Goal: Task Accomplishment & Management: Complete application form

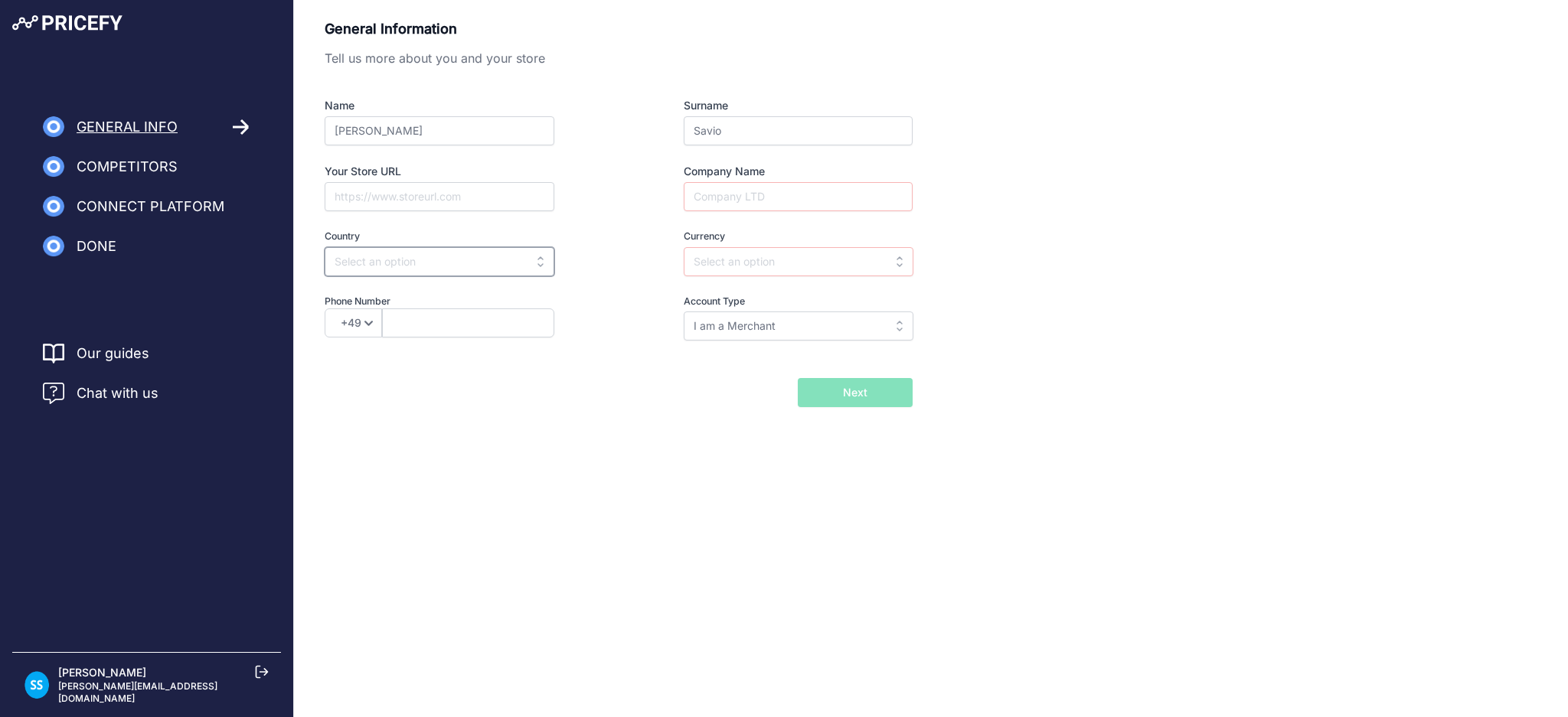
click at [380, 271] on input "text" at bounding box center [439, 261] width 229 height 29
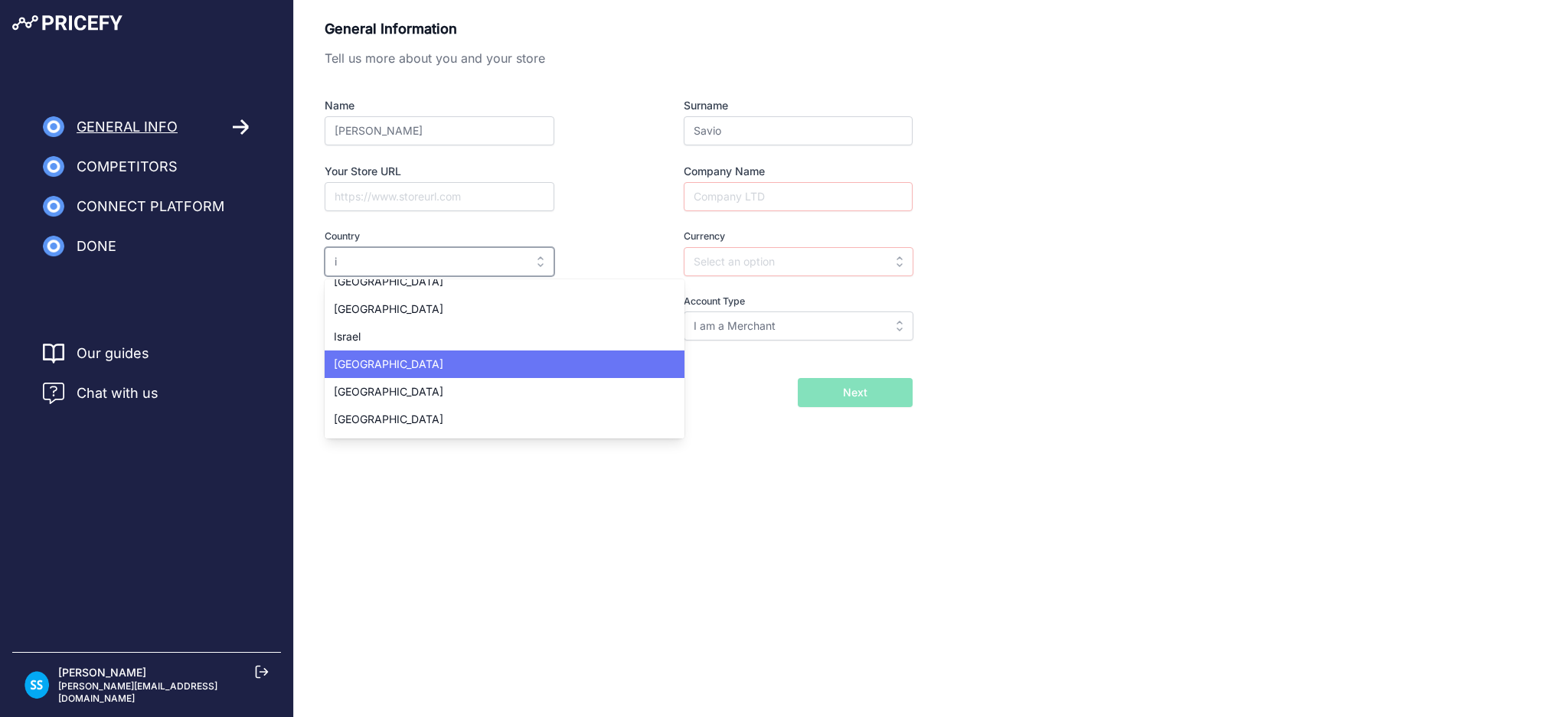
scroll to position [1837, 0]
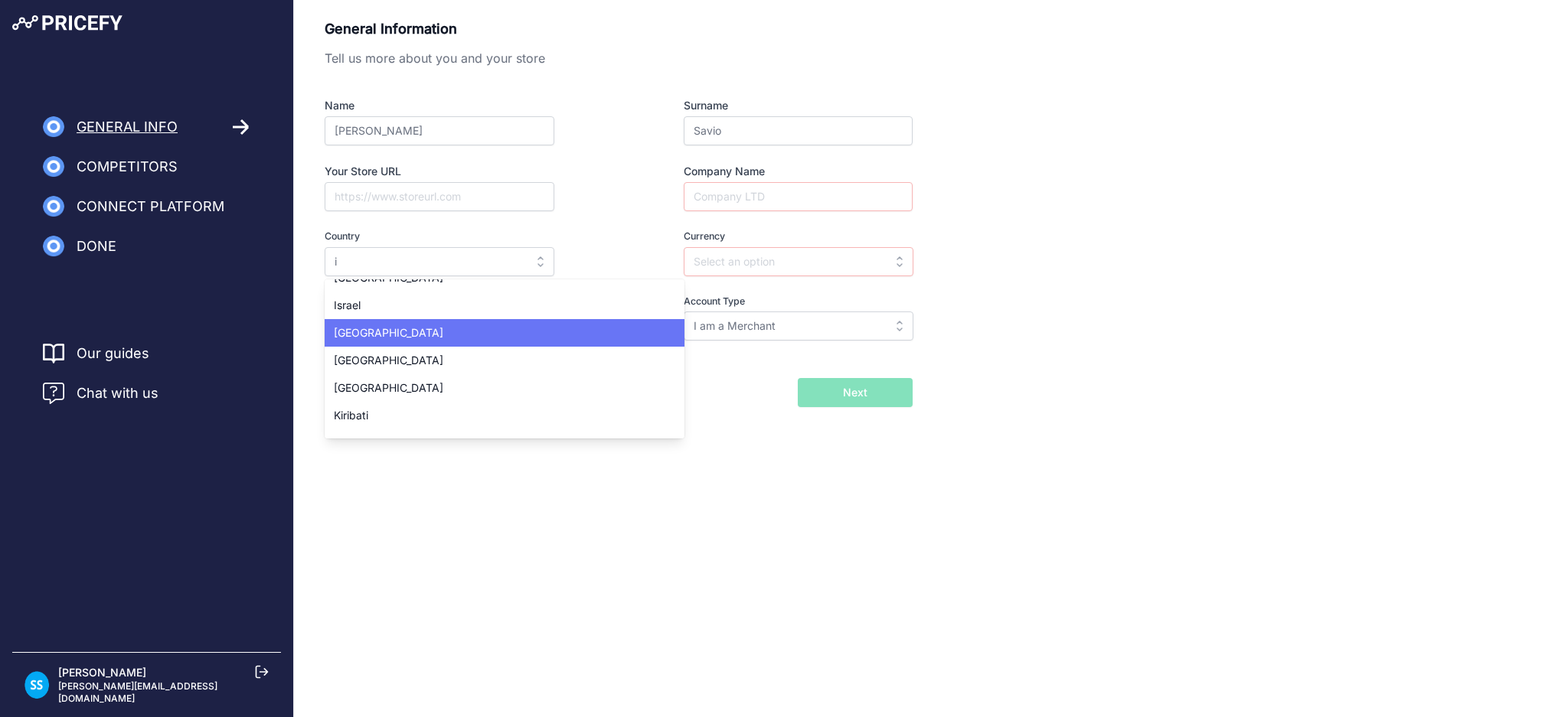
click at [395, 338] on div "Italy" at bounding box center [504, 333] width 360 height 28
type input "Italy"
type input "EUR"
select select "39"
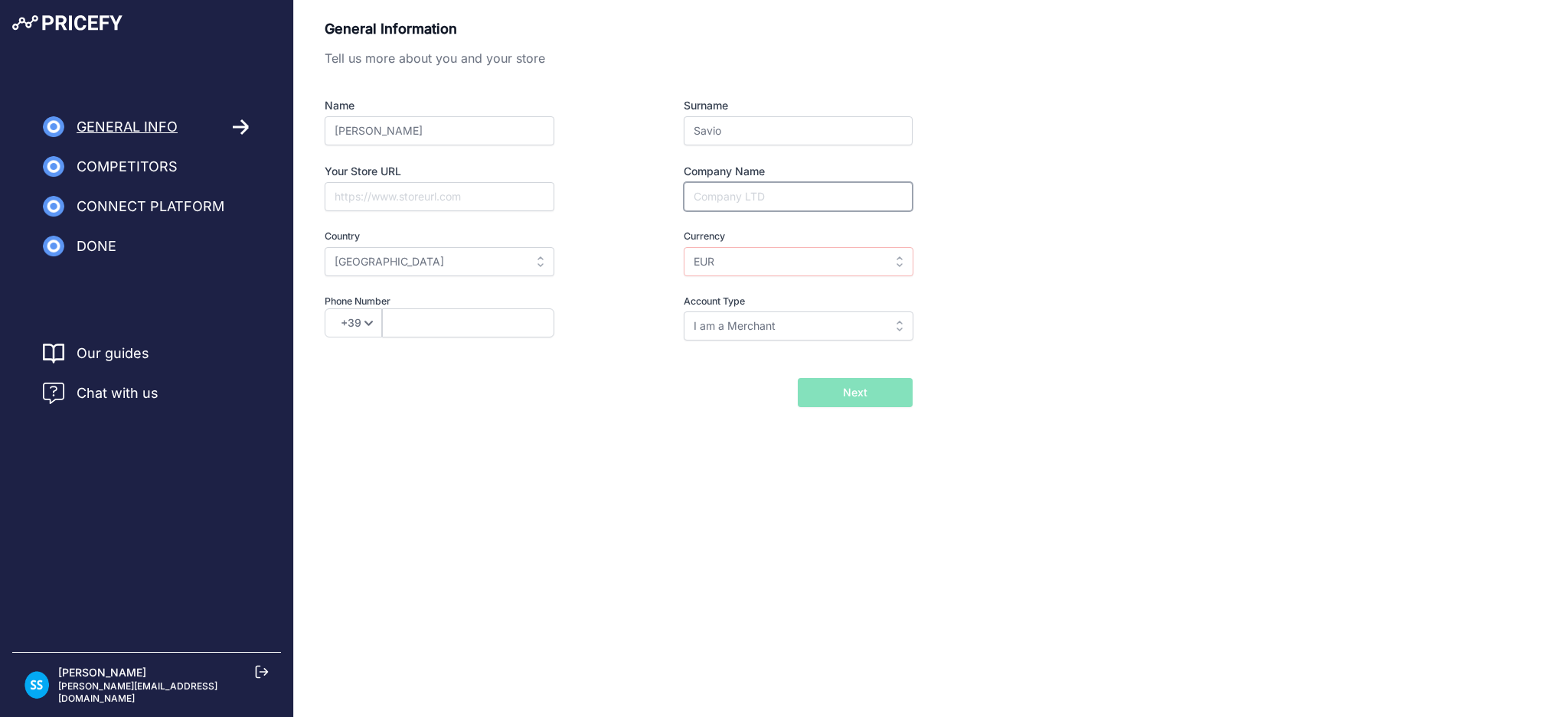
click at [724, 192] on input "Company Name" at bounding box center [797, 196] width 228 height 29
paste input "https://the-moire.com/"
type input "https://the-moire.com/"
click at [765, 262] on input "EUR" at bounding box center [798, 261] width 229 height 29
click at [904, 270] on input "text" at bounding box center [798, 261] width 229 height 29
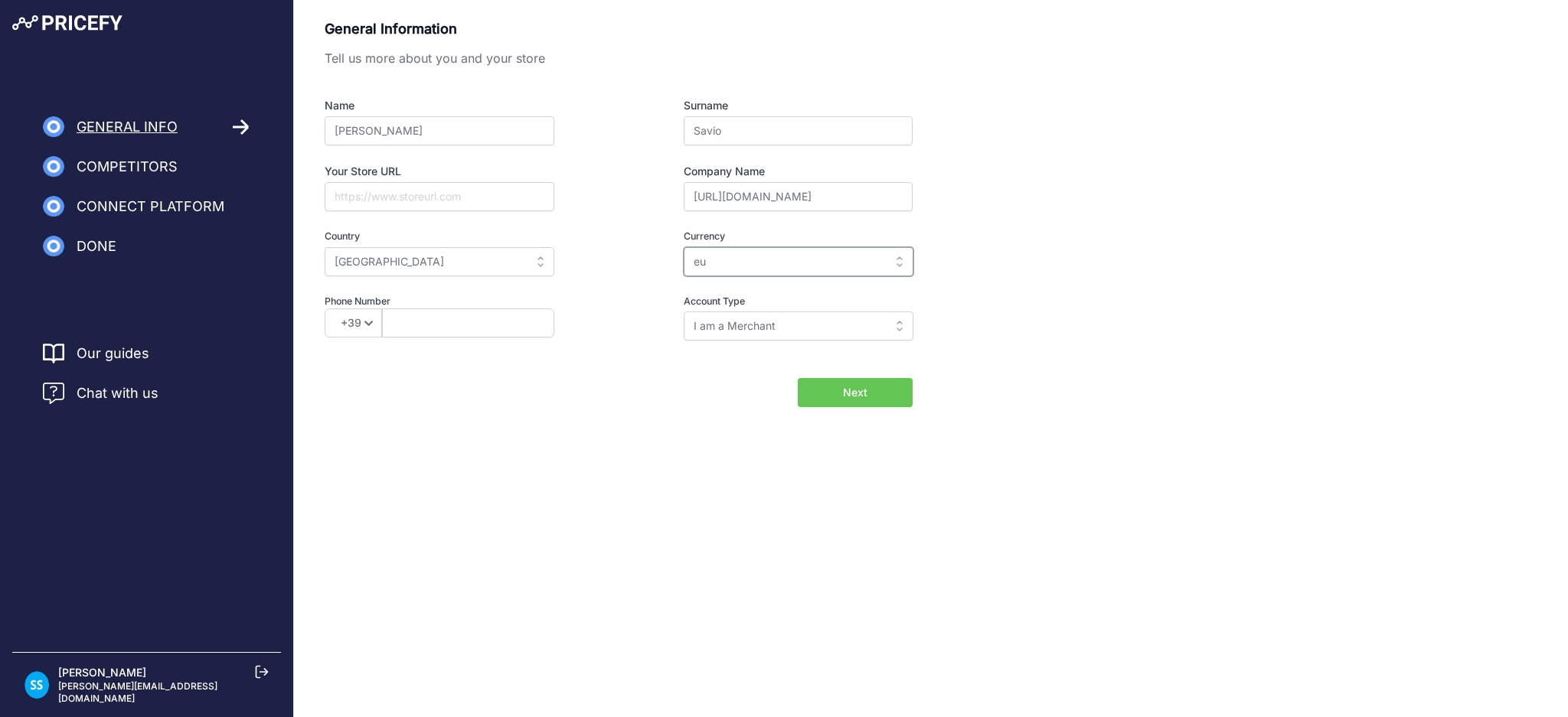
type input "eur"
click at [790, 275] on input "eur" at bounding box center [798, 261] width 229 height 29
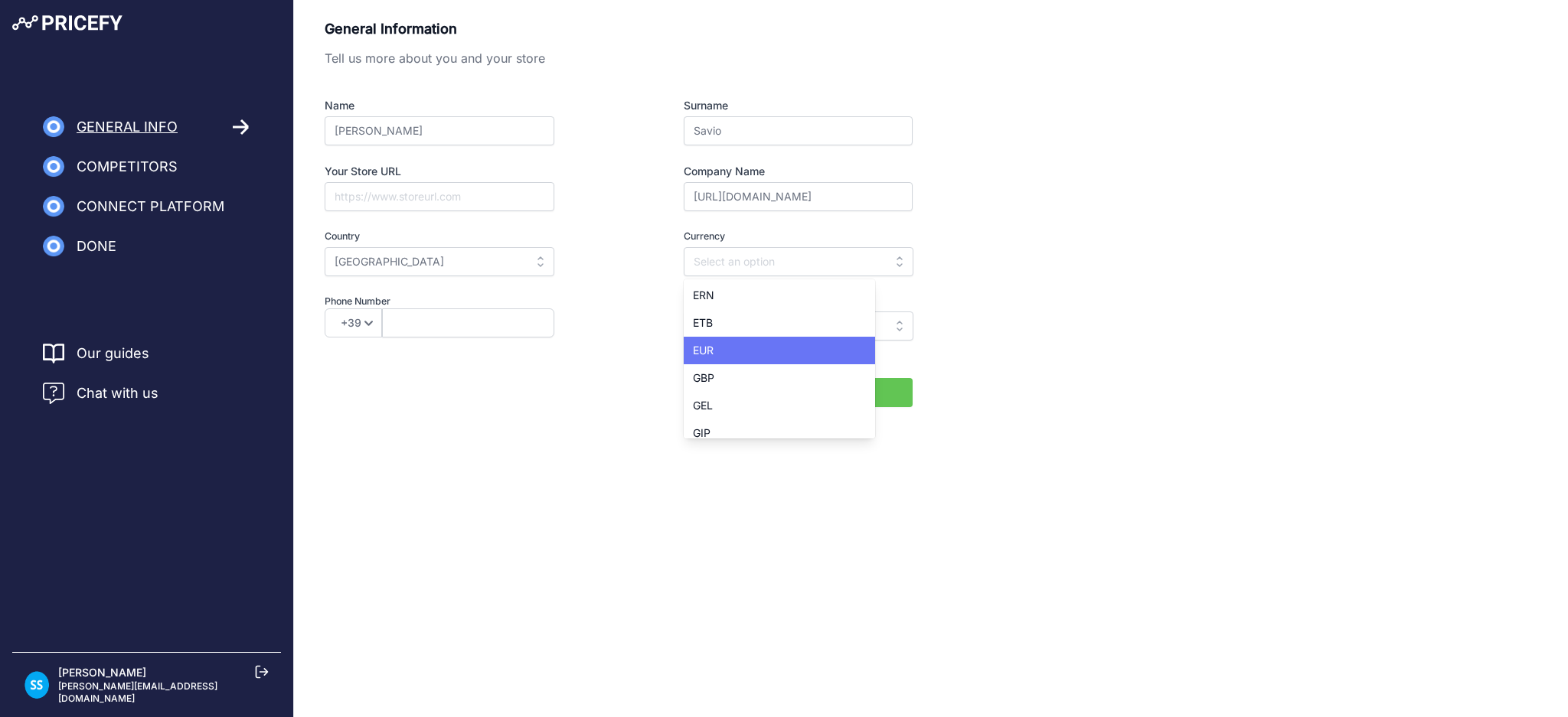
click at [752, 350] on div "EUR" at bounding box center [779, 351] width 192 height 28
type input "EUR"
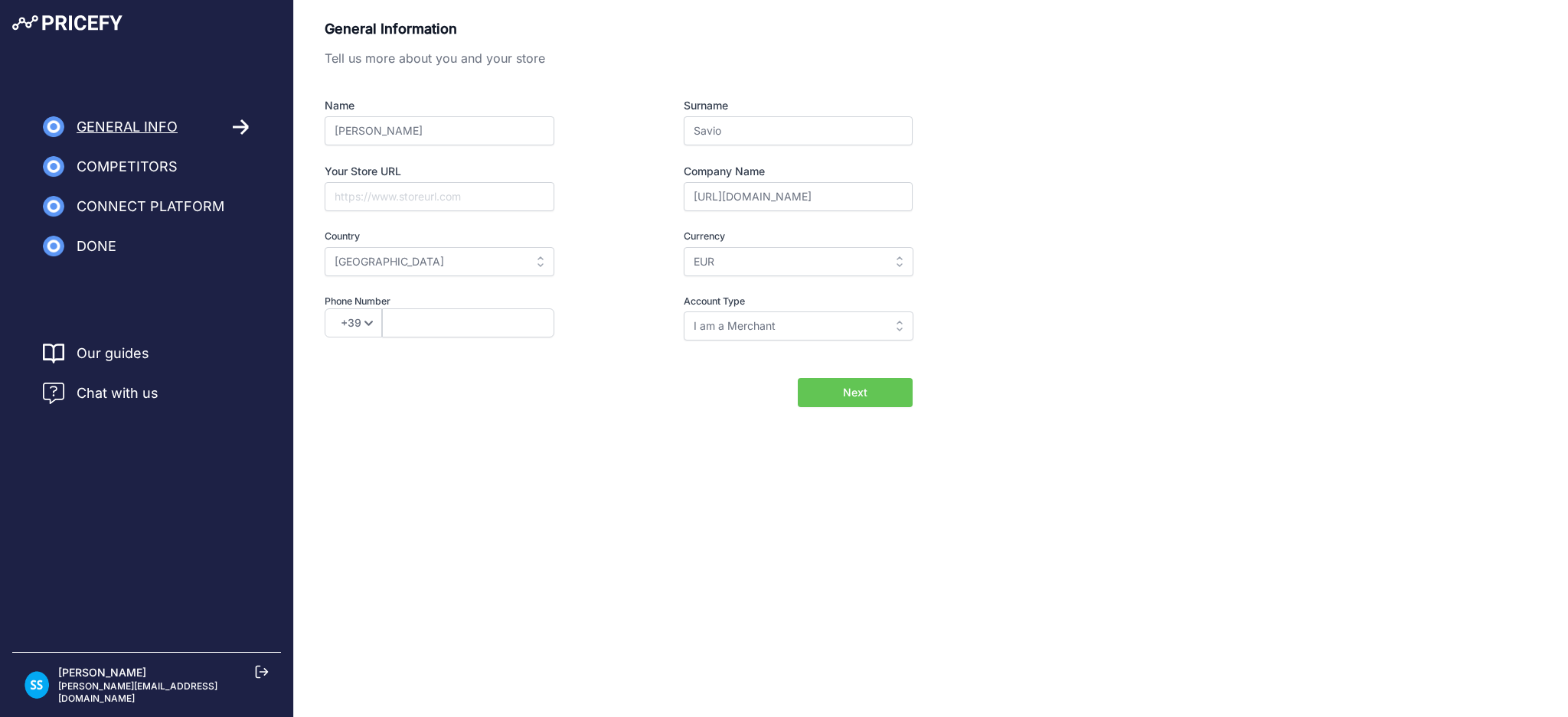
scroll to position [0, 0]
click at [747, 327] on input "I am a Merchant" at bounding box center [798, 325] width 229 height 29
click at [742, 375] on div "I am a Brand" at bounding box center [779, 389] width 192 height 28
type input "I am a Brand"
click at [364, 190] on input "Your Store URL" at bounding box center [439, 196] width 229 height 29
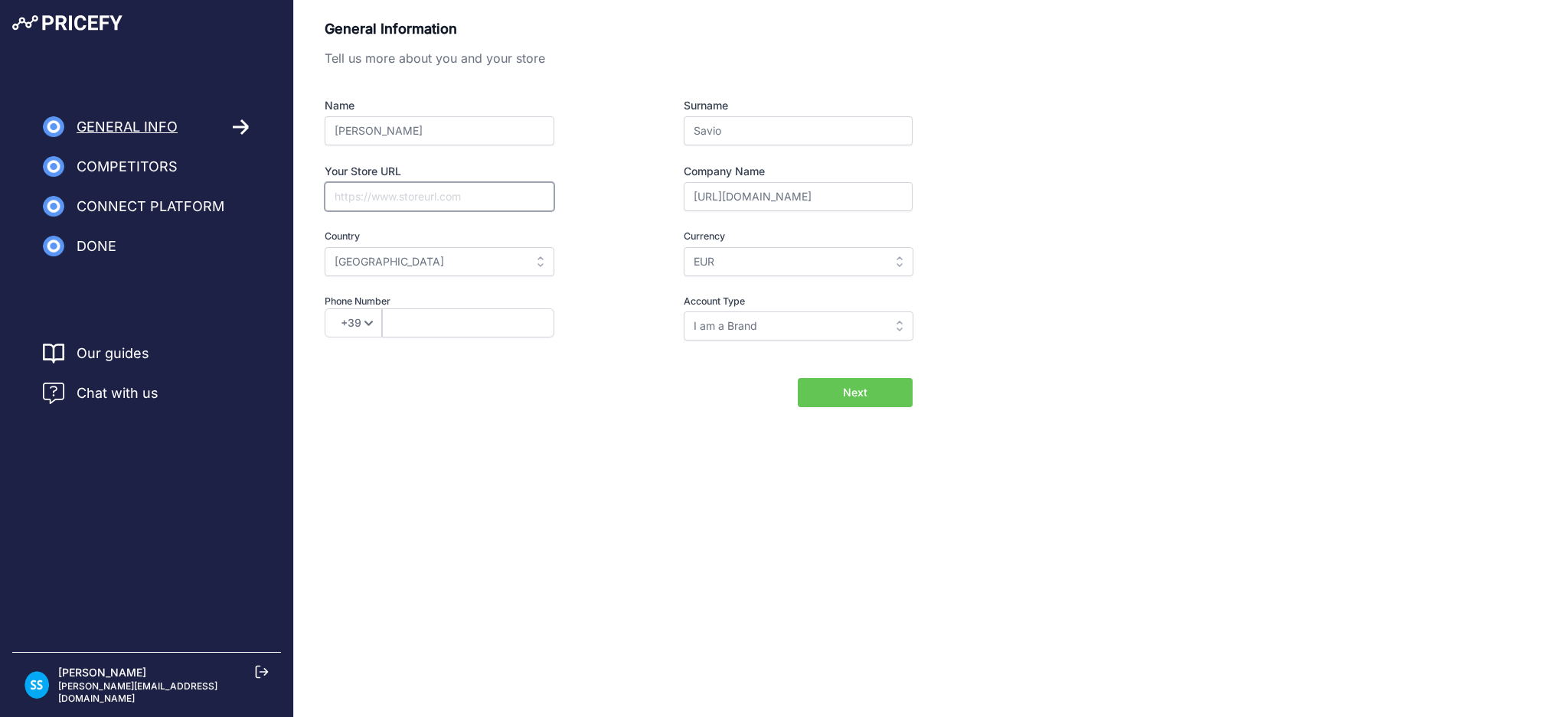
drag, startPoint x: 364, startPoint y: 190, endPoint x: 345, endPoint y: 200, distance: 21.5
click at [348, 200] on input "Your Store URL" at bounding box center [439, 196] width 229 height 29
paste input "https://the-moire.com/"
type input "https://the-moire.com/"
click at [841, 389] on button "Next" at bounding box center [855, 392] width 115 height 29
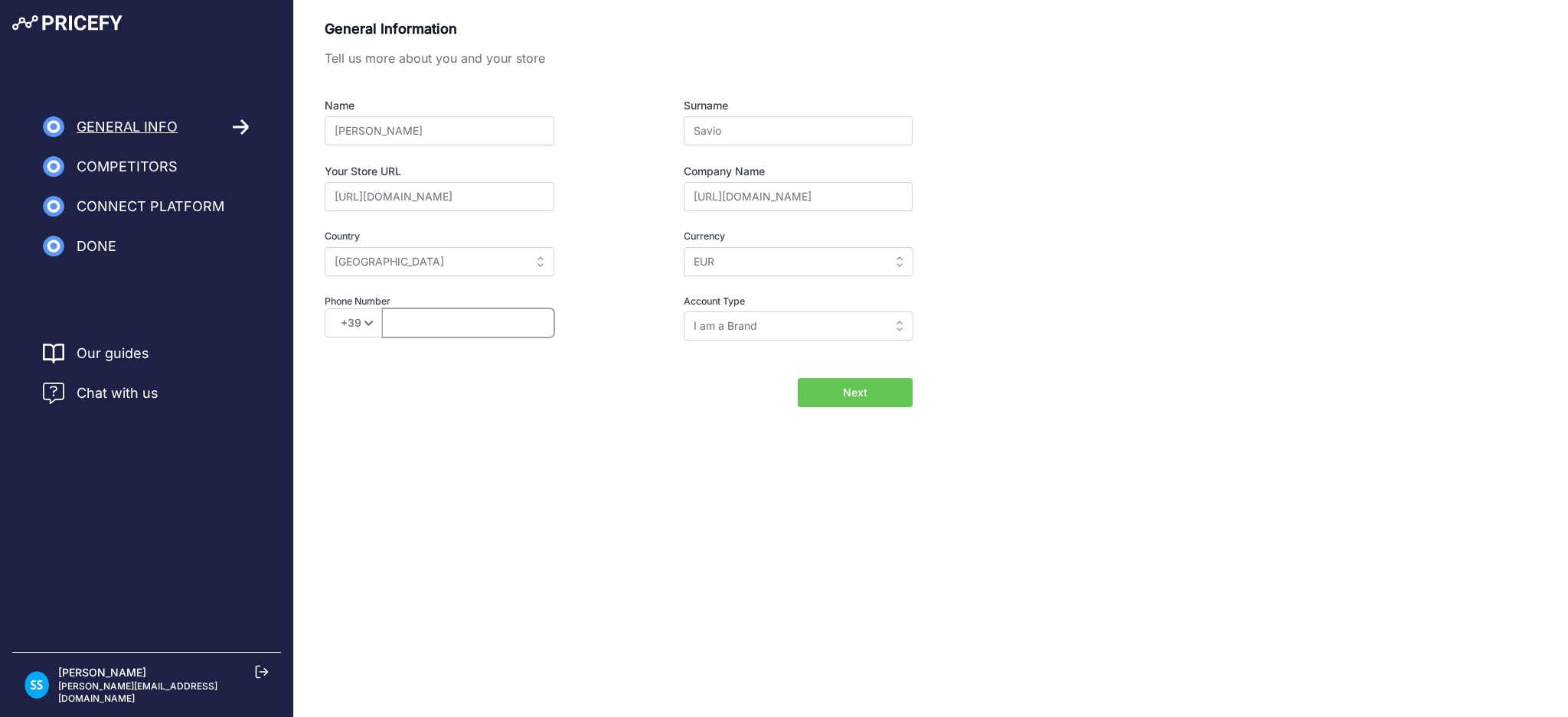
click at [459, 320] on input "text" at bounding box center [468, 322] width 172 height 29
type input "045.6080332"
click at [828, 391] on button "Next" at bounding box center [855, 392] width 115 height 29
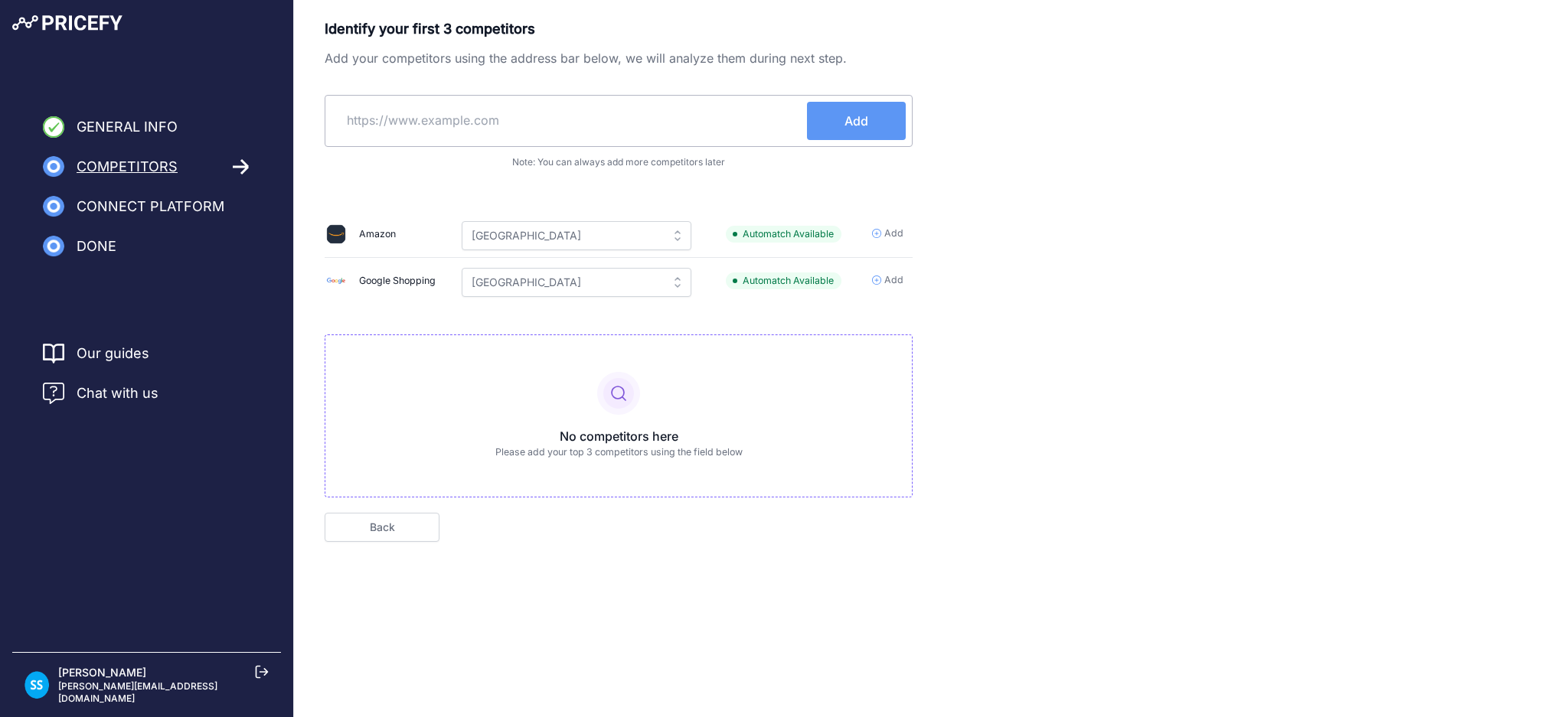
click at [510, 134] on input "text" at bounding box center [568, 120] width 476 height 37
click at [500, 117] on input "text" at bounding box center [568, 120] width 476 height 37
paste input "https://www.miinto.it/"
type input "https://www.miinto.it/"
click at [862, 122] on span "Add" at bounding box center [856, 121] width 24 height 19
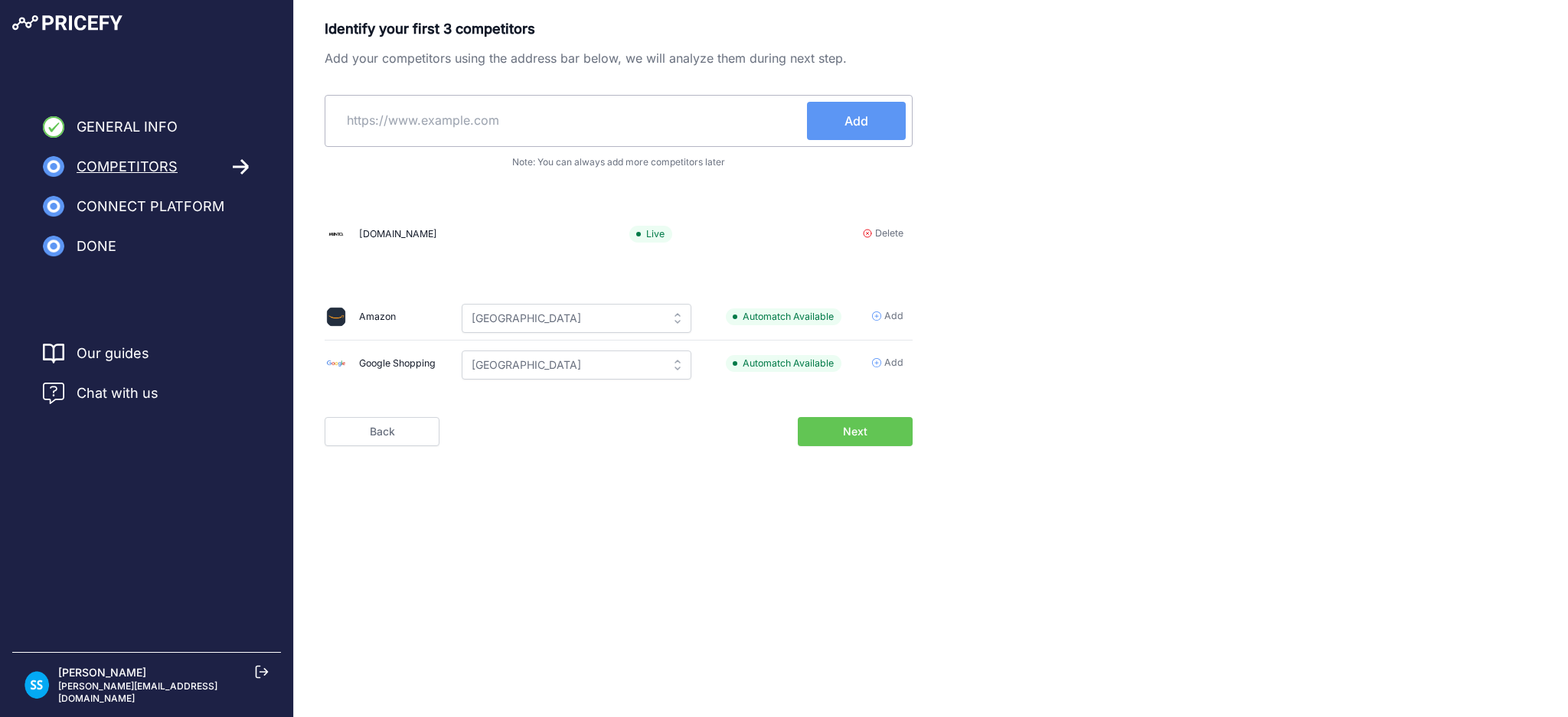
click at [753, 314] on span "Automatch Available" at bounding box center [783, 317] width 116 height 18
paste input "https://www.giglio.com/"
type input "https://www.giglio.com/"
click at [871, 121] on button "Add" at bounding box center [856, 121] width 99 height 39
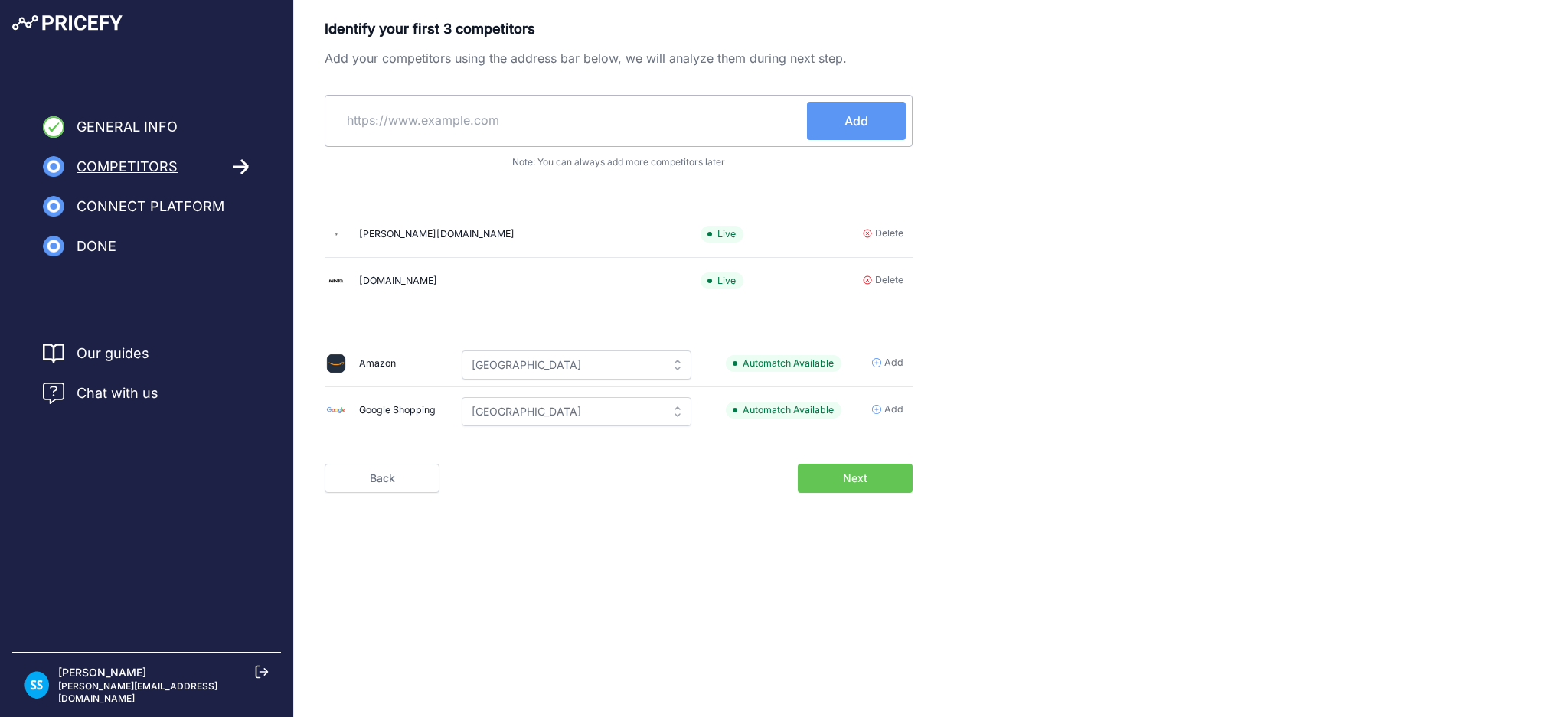
paste input "https://www.zalando.it/"
type input "https://www.zalando.it/"
click at [873, 114] on button "Add" at bounding box center [856, 121] width 99 height 39
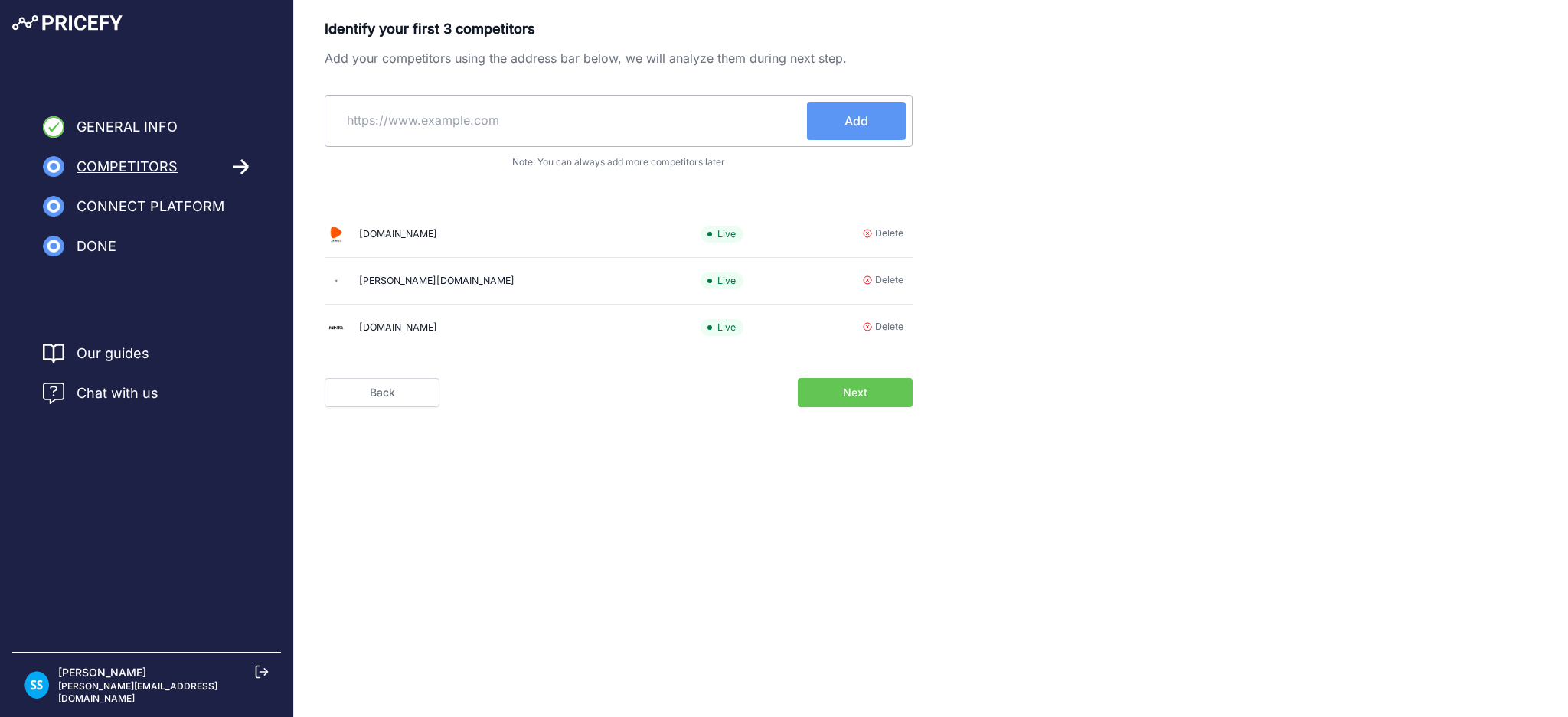
click at [822, 399] on button "Next" at bounding box center [855, 392] width 115 height 29
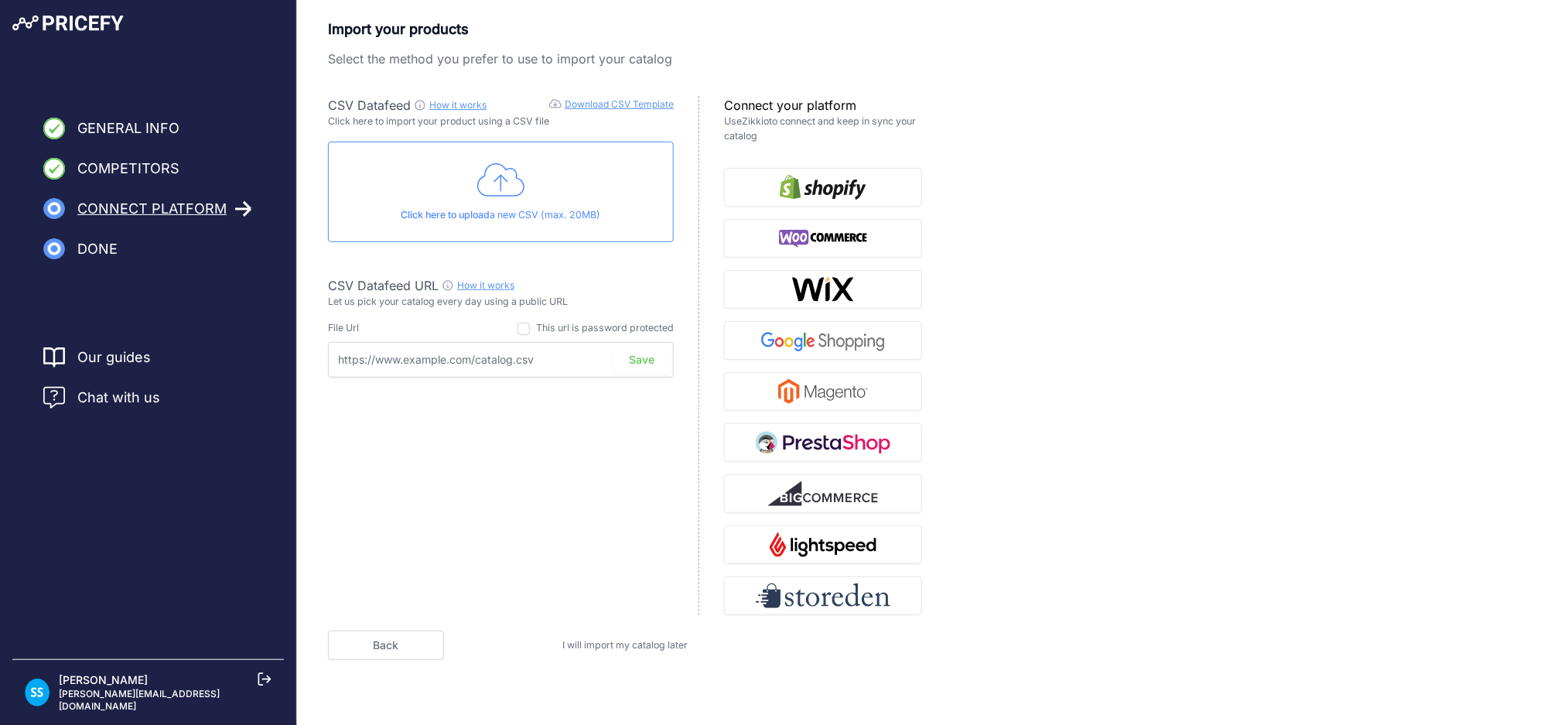
paste input "[URL][DOMAIN_NAME]"
type input "[URL][DOMAIN_NAME]"
click at [659, 365] on button "Save" at bounding box center [642, 359] width 58 height 29
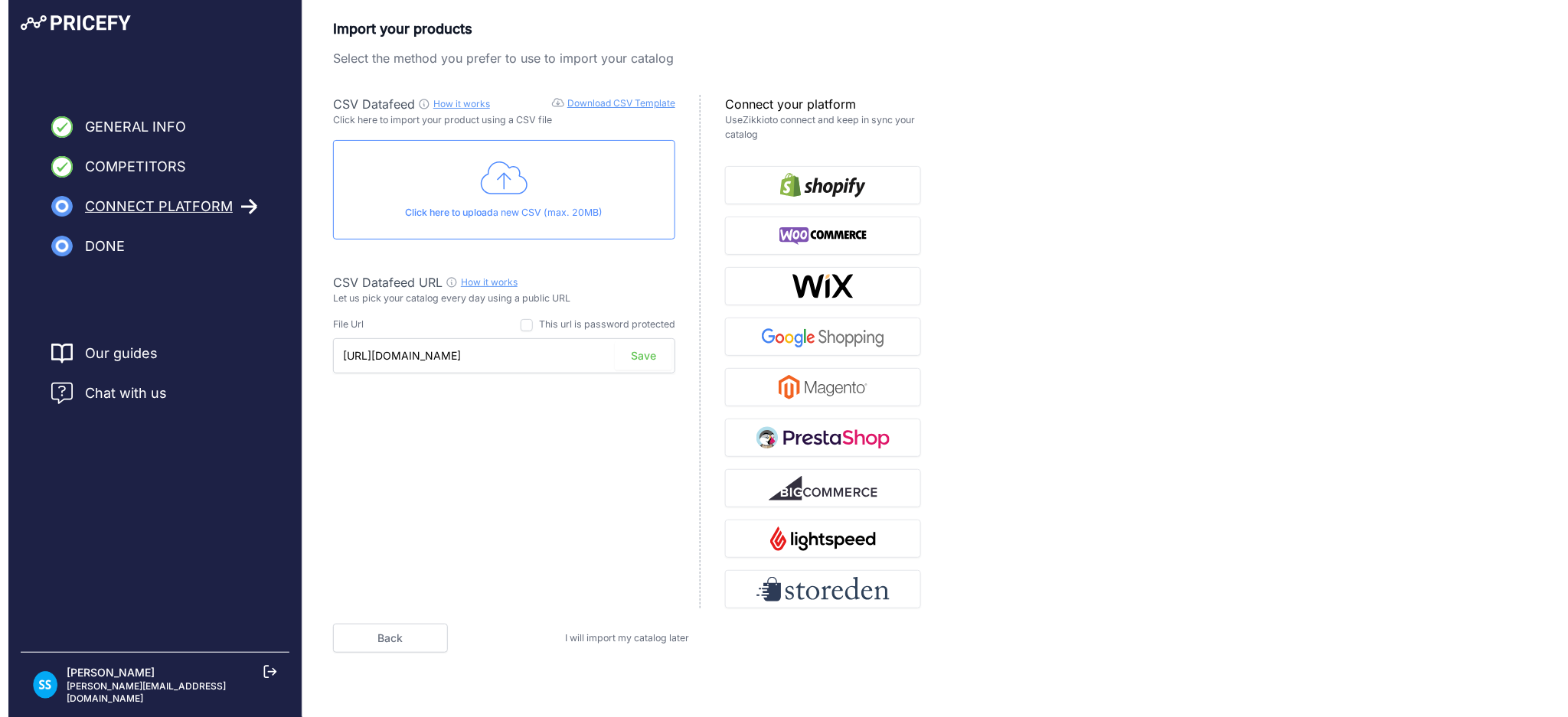
scroll to position [0, 0]
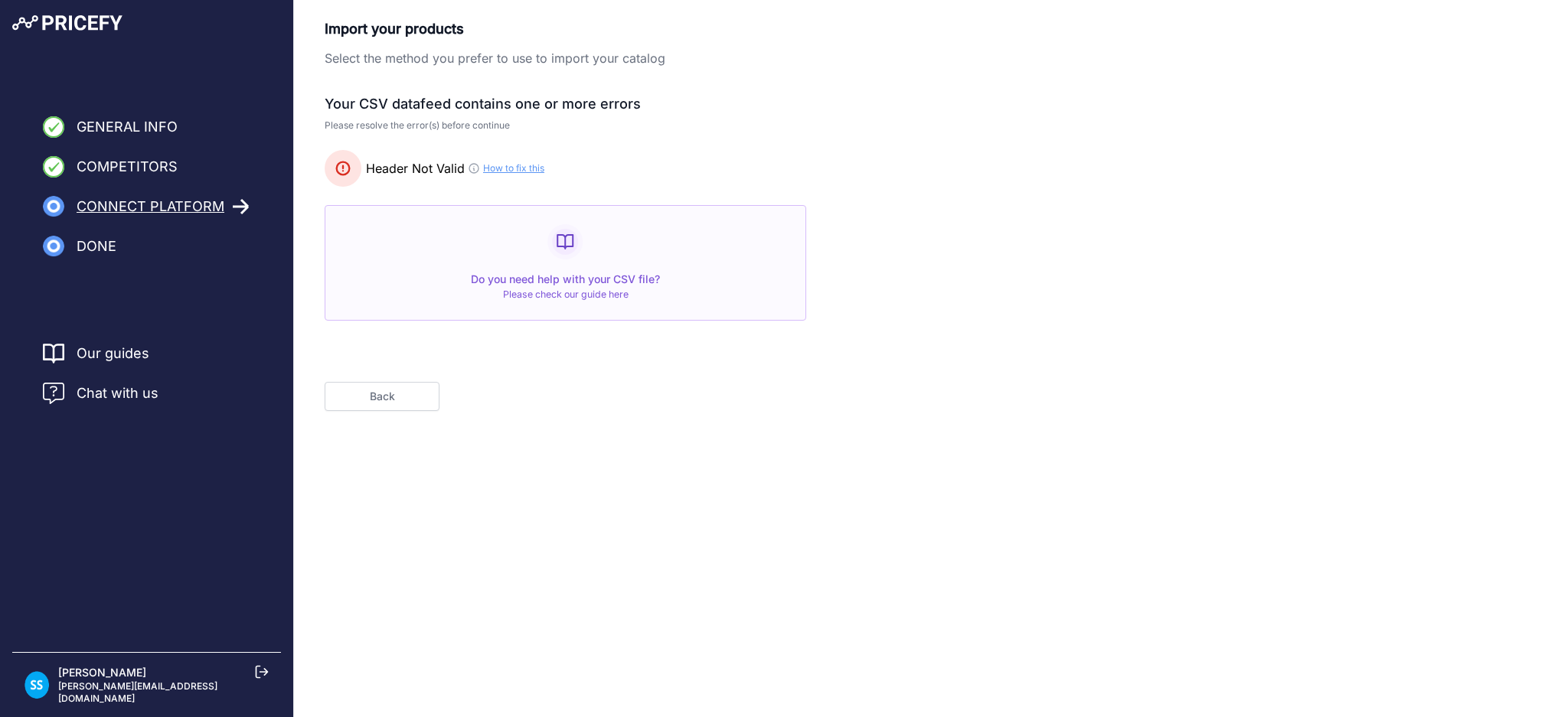
click at [473, 170] on icon at bounding box center [474, 168] width 9 height 9
click at [503, 172] on link "How to fix this" at bounding box center [514, 168] width 61 height 12
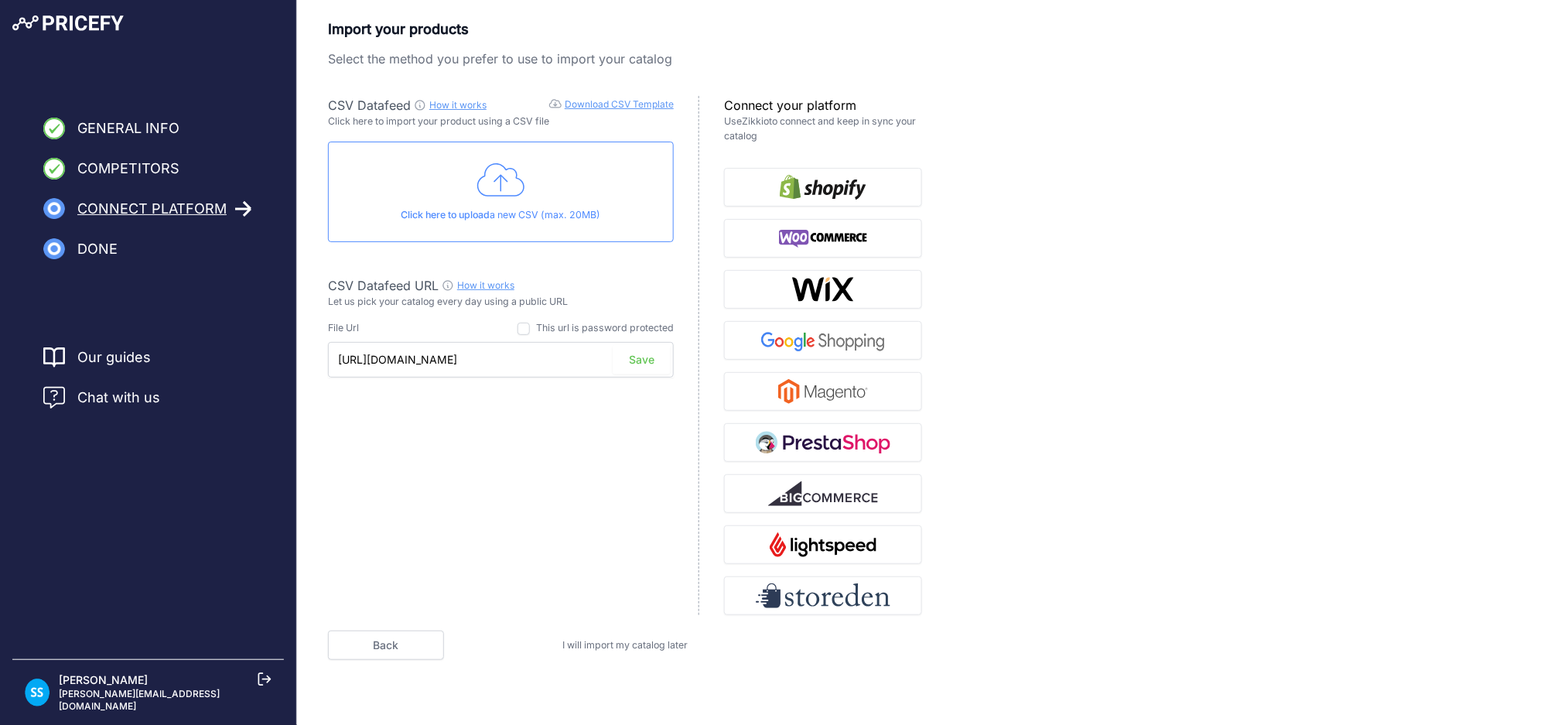
click at [640, 358] on button "Save" at bounding box center [642, 359] width 58 height 29
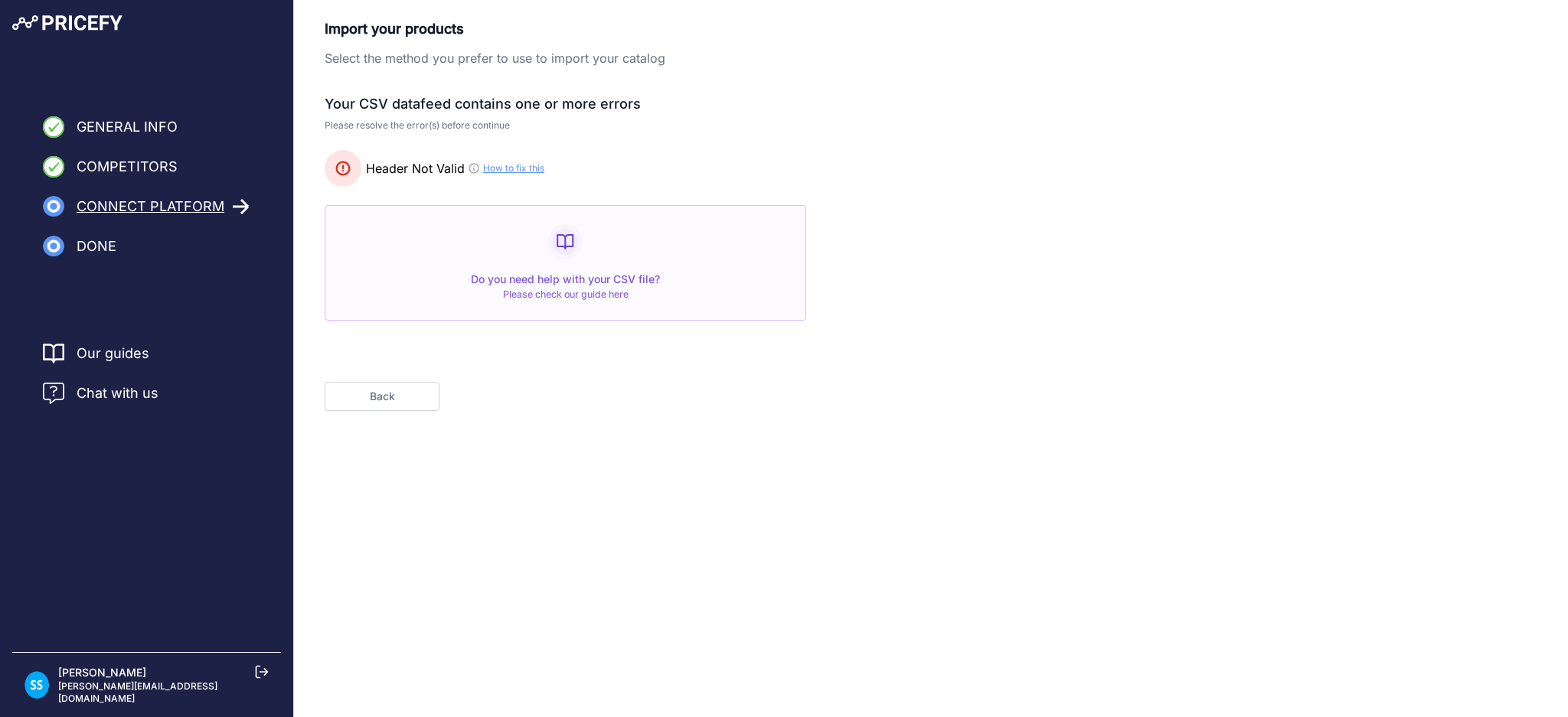
click at [395, 401] on button "Back" at bounding box center [382, 396] width 115 height 29
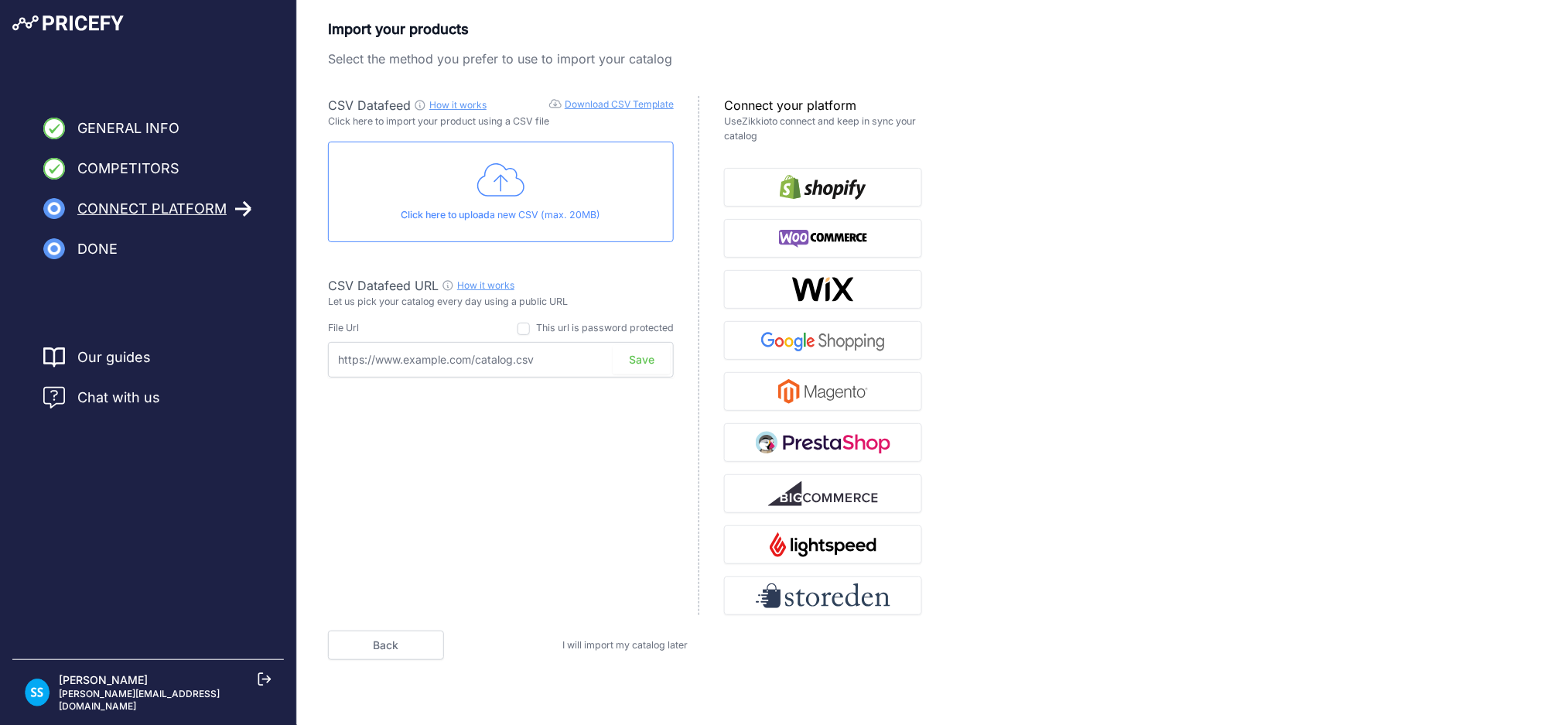
drag, startPoint x: 550, startPoint y: 362, endPoint x: 316, endPoint y: 377, distance: 234.5
click at [316, 377] on div "Import your products Select the method you prefer to use to import your catalog…" at bounding box center [932, 340] width 1271 height 642
click at [454, 195] on div "Click here to upload a new CSV (max. 20MB)" at bounding box center [501, 192] width 346 height 101
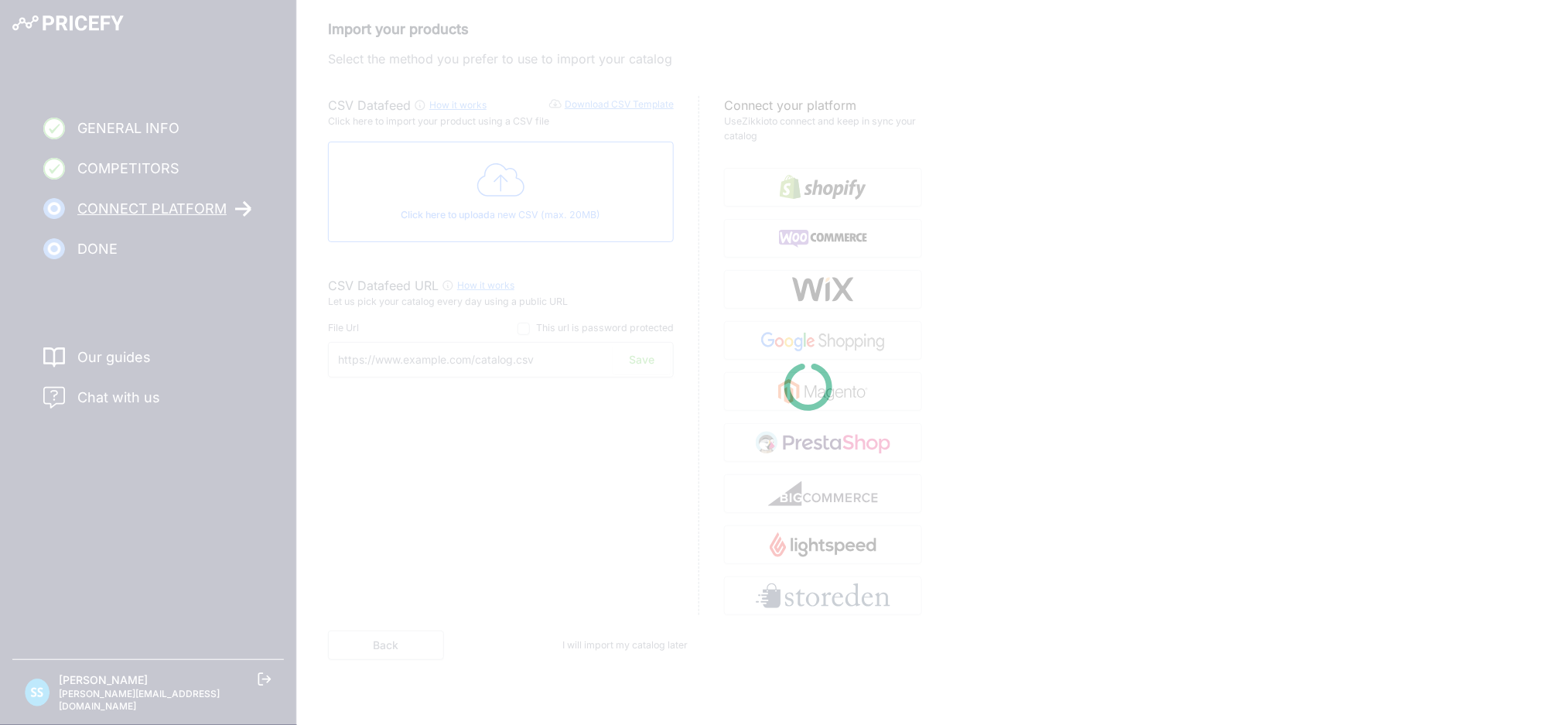
type input "[URL][DOMAIN_NAME]"
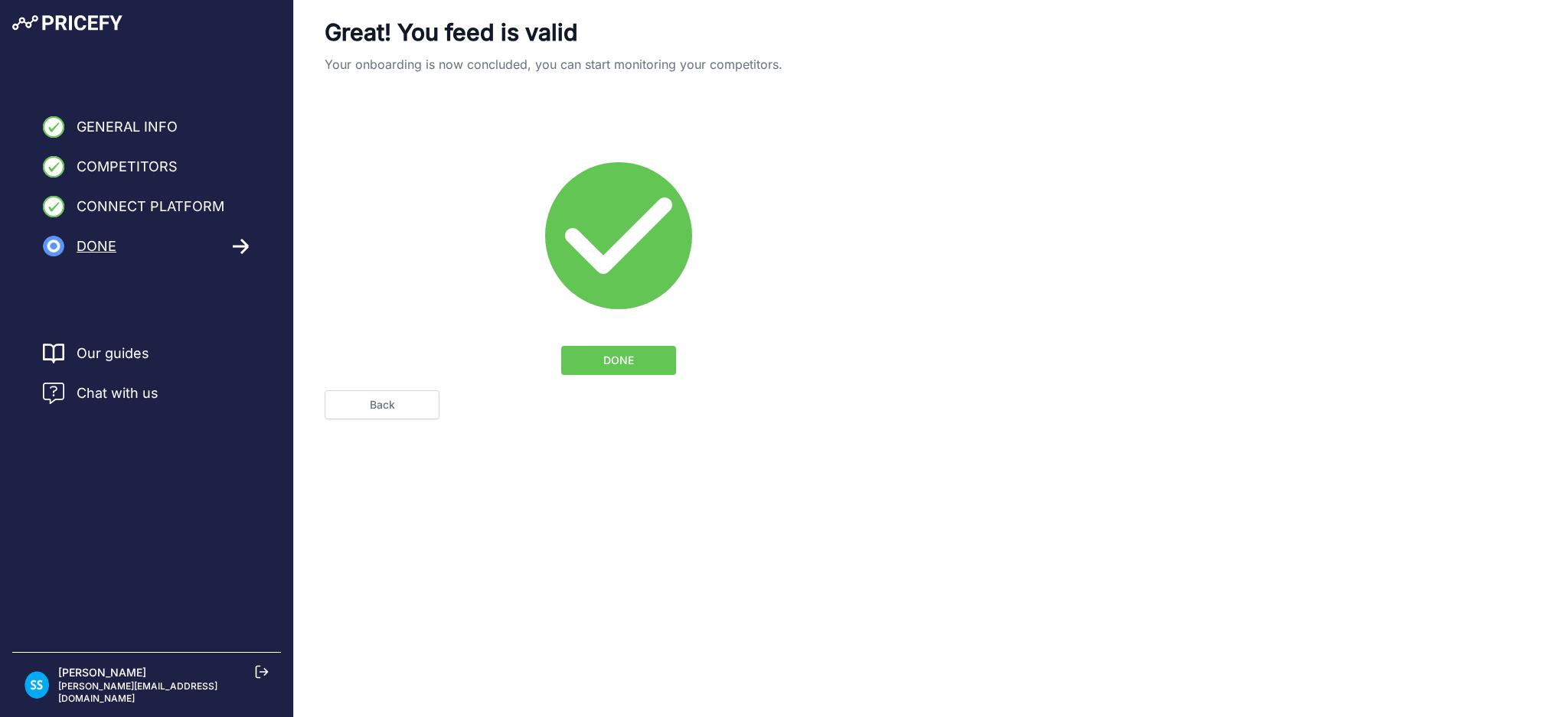
click at [390, 408] on link "Back" at bounding box center [382, 404] width 115 height 29
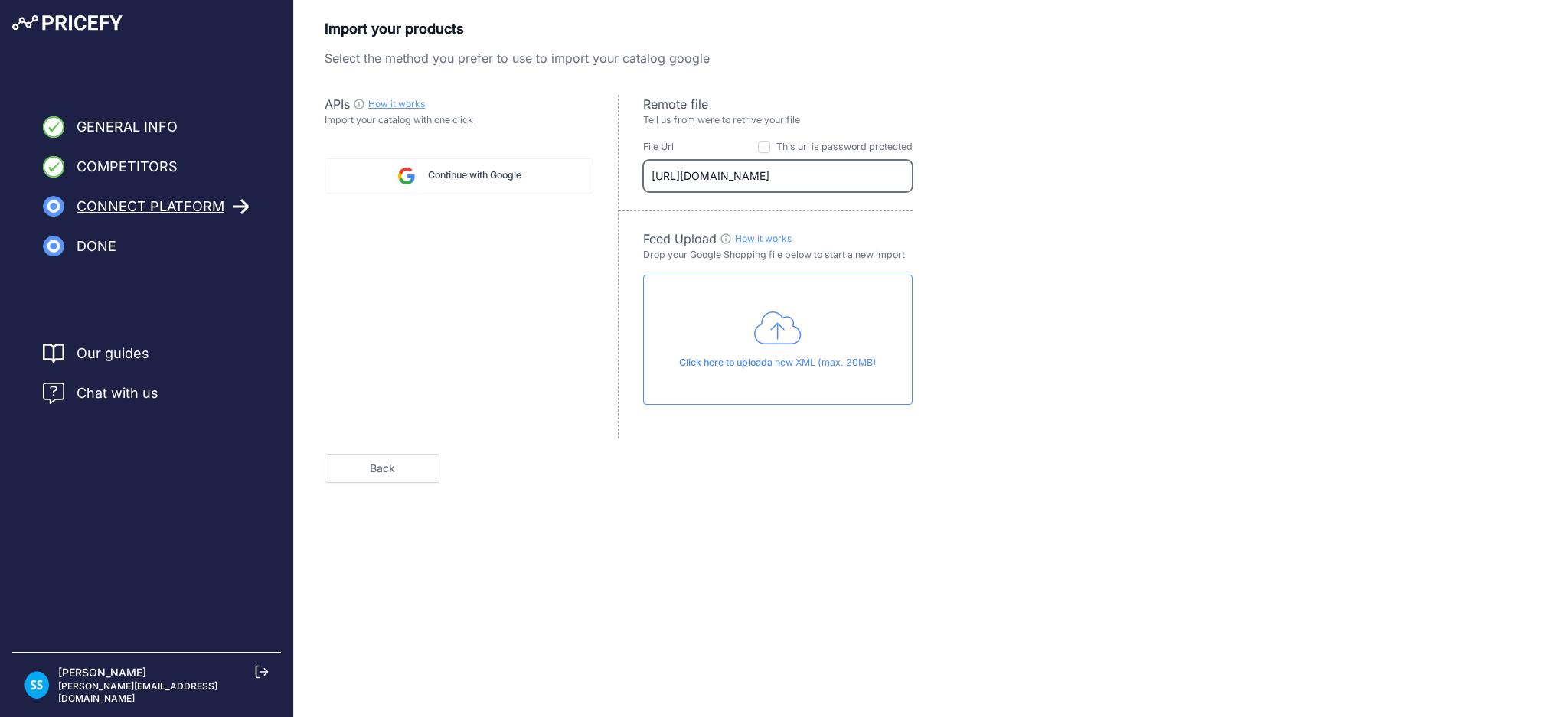
scroll to position [0, 226]
drag, startPoint x: 659, startPoint y: 180, endPoint x: 1127, endPoint y: 162, distance: 468.3
click at [1127, 162] on div "Import your products Select the method you prefer to use to import your catalog…" at bounding box center [930, 251] width 1212 height 465
paste input "brand"
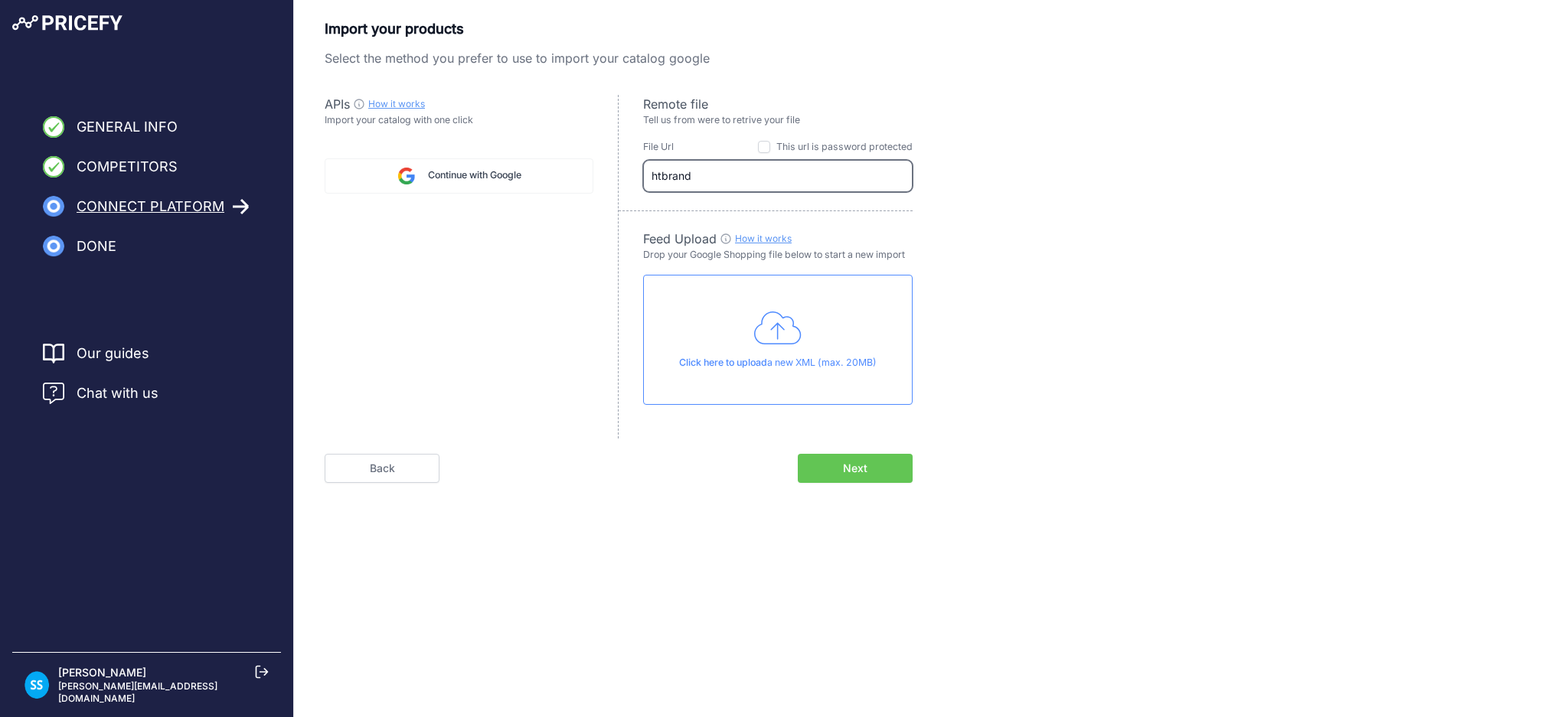
drag, startPoint x: 707, startPoint y: 182, endPoint x: 579, endPoint y: 182, distance: 128.0
click at [579, 182] on div "APIs How it works Check guide for Googe Shopping API Import your catalog with o…" at bounding box center [618, 267] width 588 height 344
paste input "tps://feeds.koongo.com/19884/15141/google_shopping_66915_qAJy.csv"
type input "[URL][DOMAIN_NAME]"
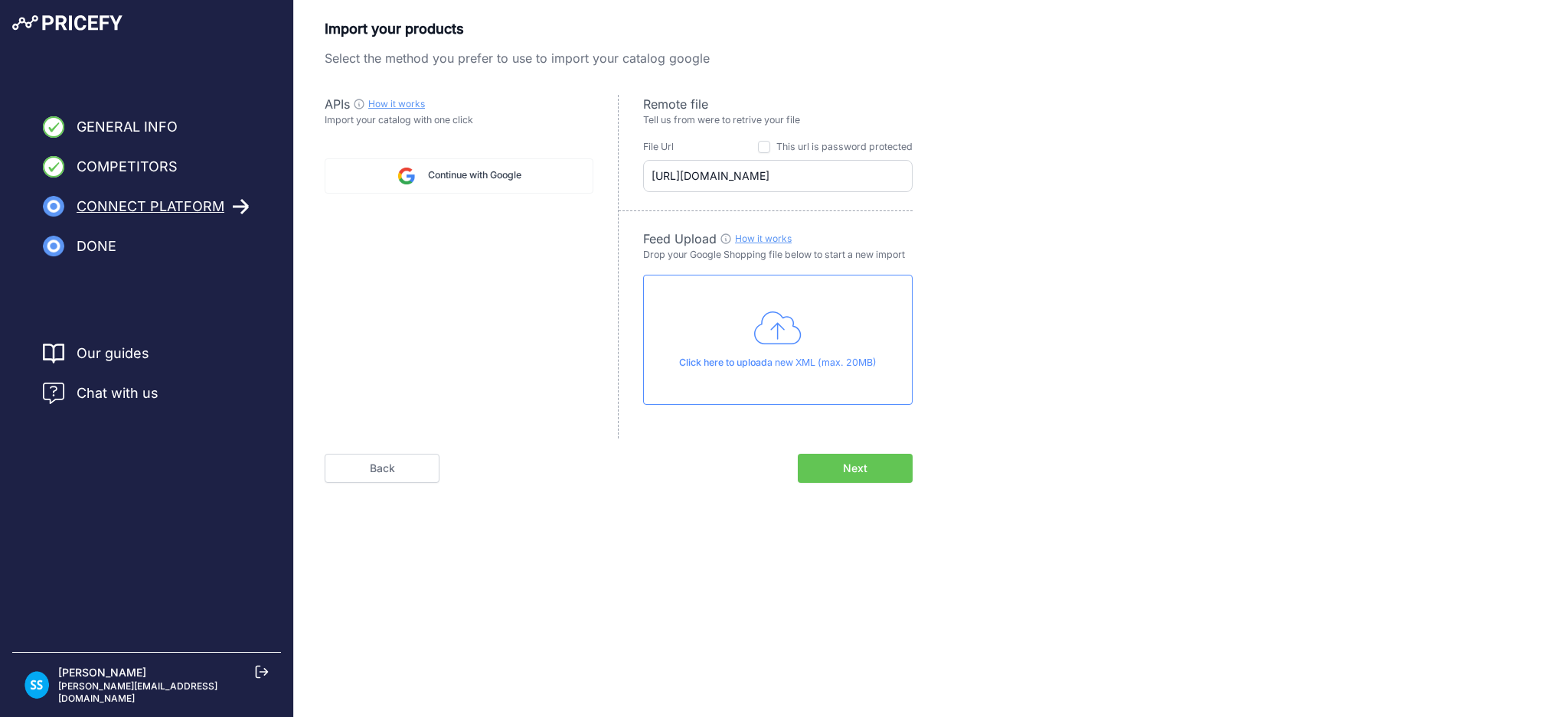
click at [826, 467] on button "Next" at bounding box center [855, 468] width 115 height 29
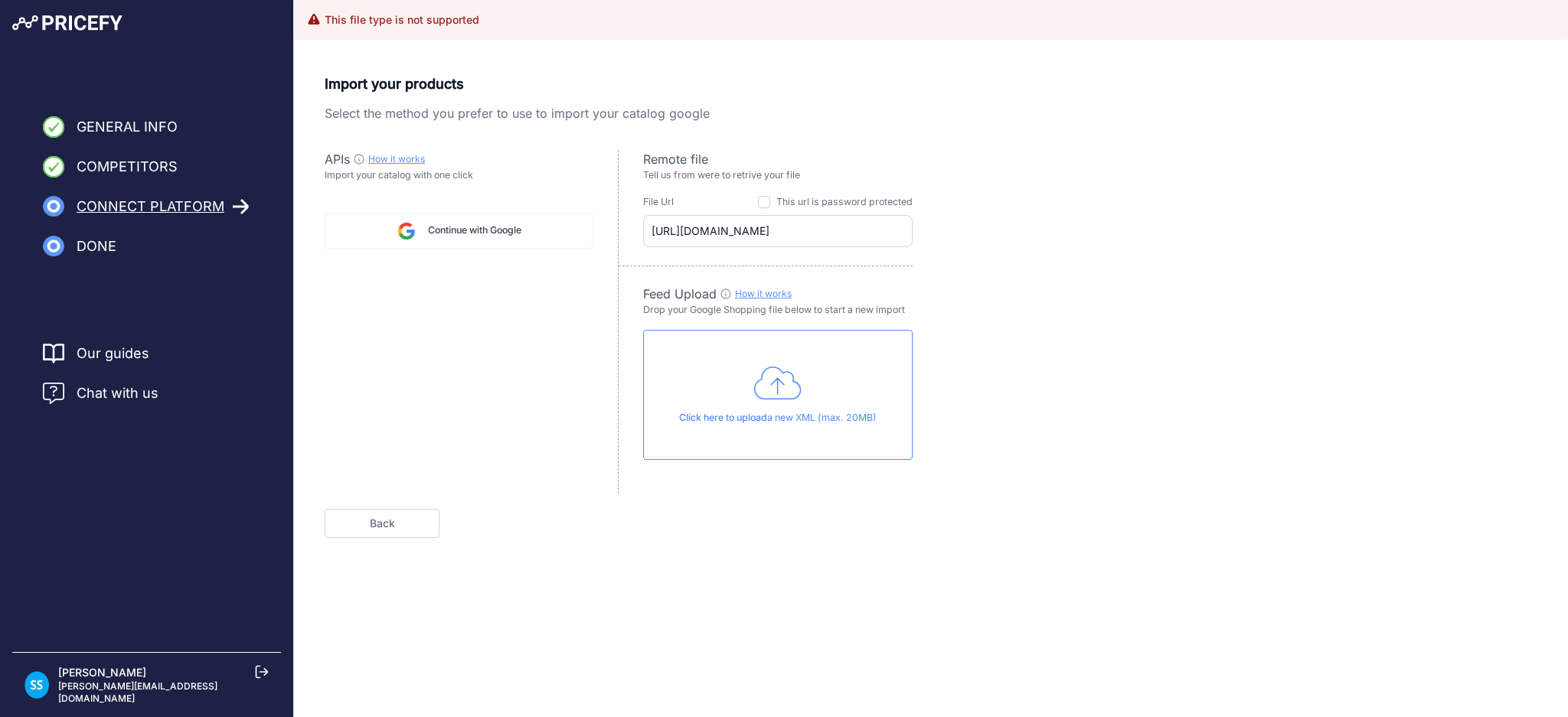
click at [351, 513] on link "Back" at bounding box center [382, 523] width 115 height 29
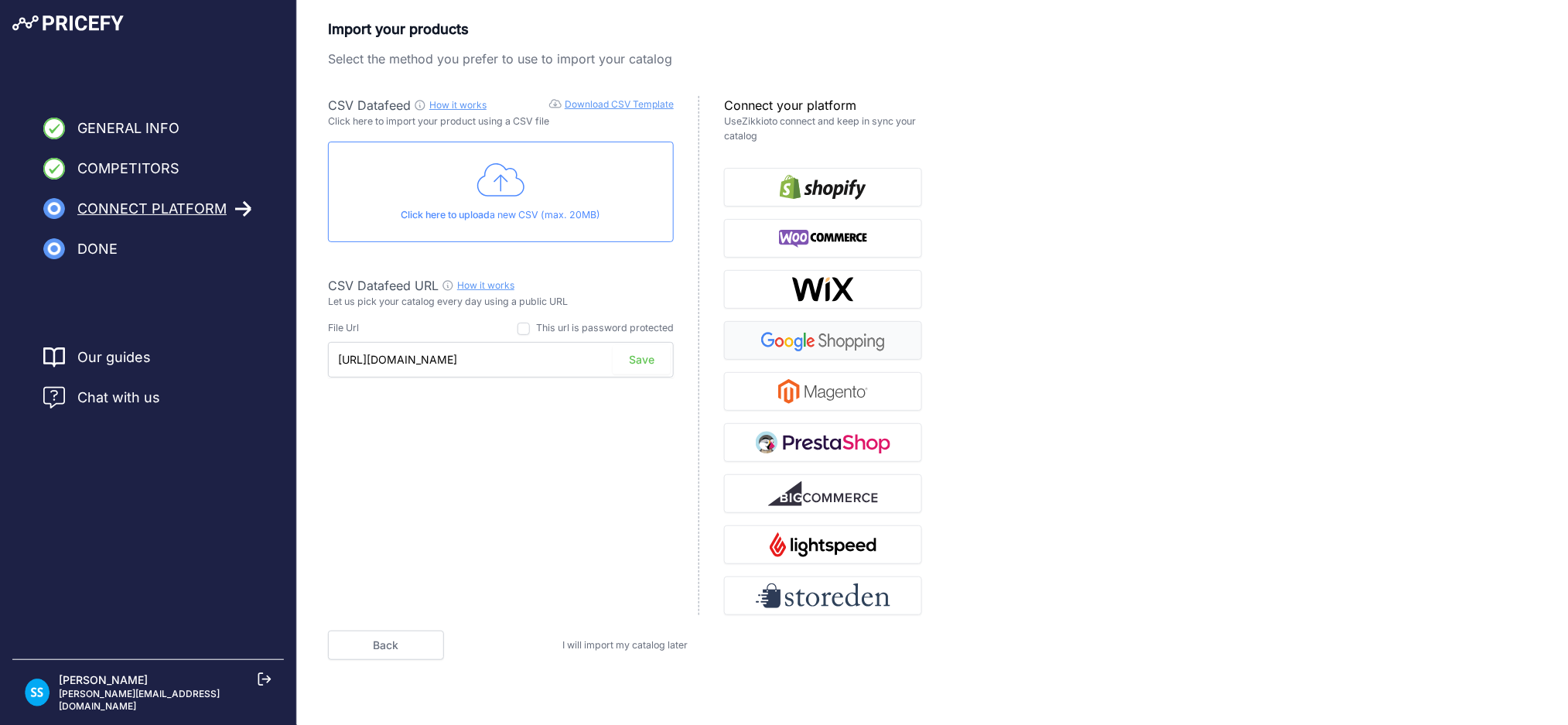
scroll to position [0, 115]
drag, startPoint x: 337, startPoint y: 356, endPoint x: 854, endPoint y: 354, distance: 517.0
click at [854, 354] on div "CSV Datafeed How it works Download CSV Template Check guide for CSV Datafeed Cl…" at bounding box center [625, 356] width 595 height 520
click at [639, 366] on button "Save" at bounding box center [642, 359] width 58 height 29
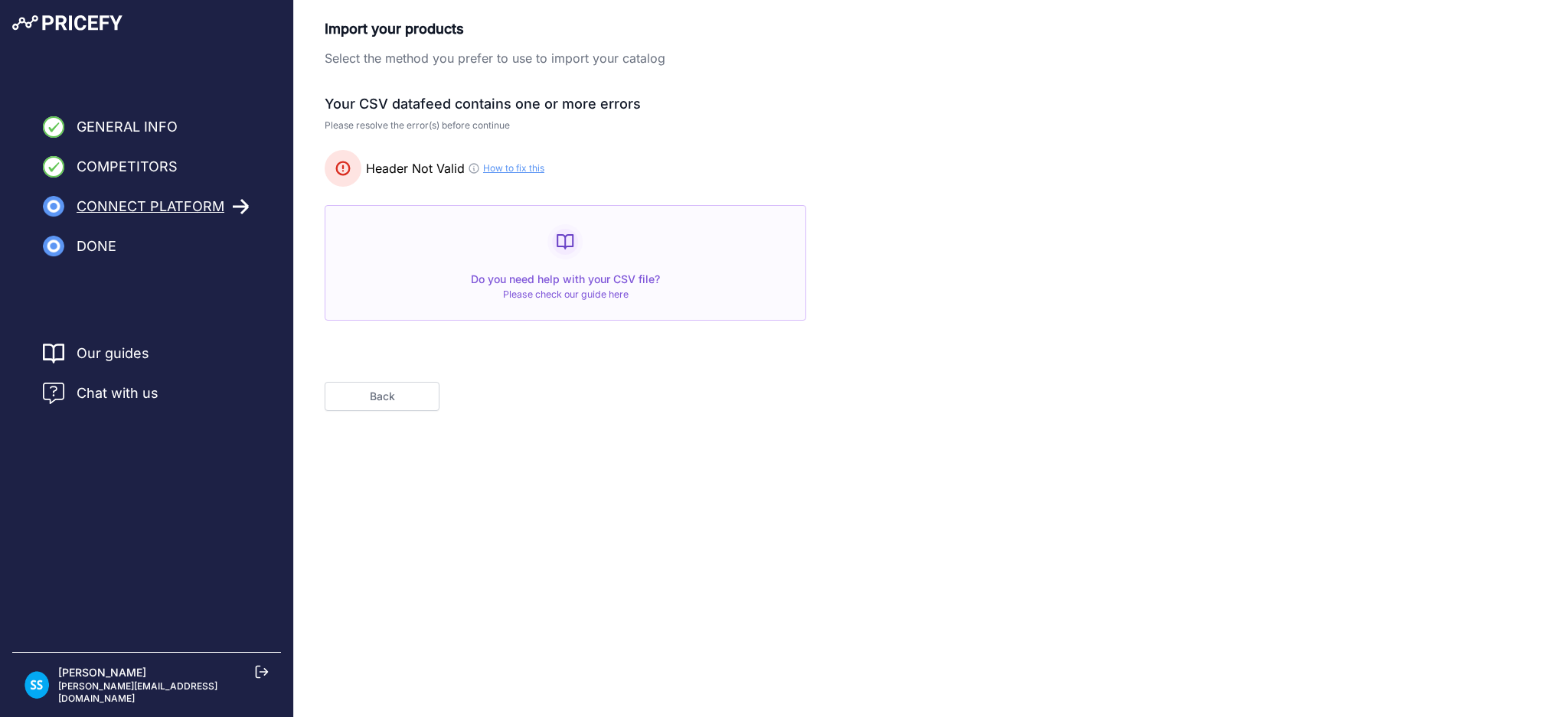
click at [341, 168] on rect at bounding box center [342, 168] width 37 height 37
click at [471, 172] on icon at bounding box center [474, 168] width 9 height 9
click at [471, 170] on icon at bounding box center [474, 168] width 12 height 12
click at [524, 163] on link "How to fix this" at bounding box center [514, 168] width 61 height 12
click at [418, 376] on div "Back" at bounding box center [618, 381] width 588 height 59
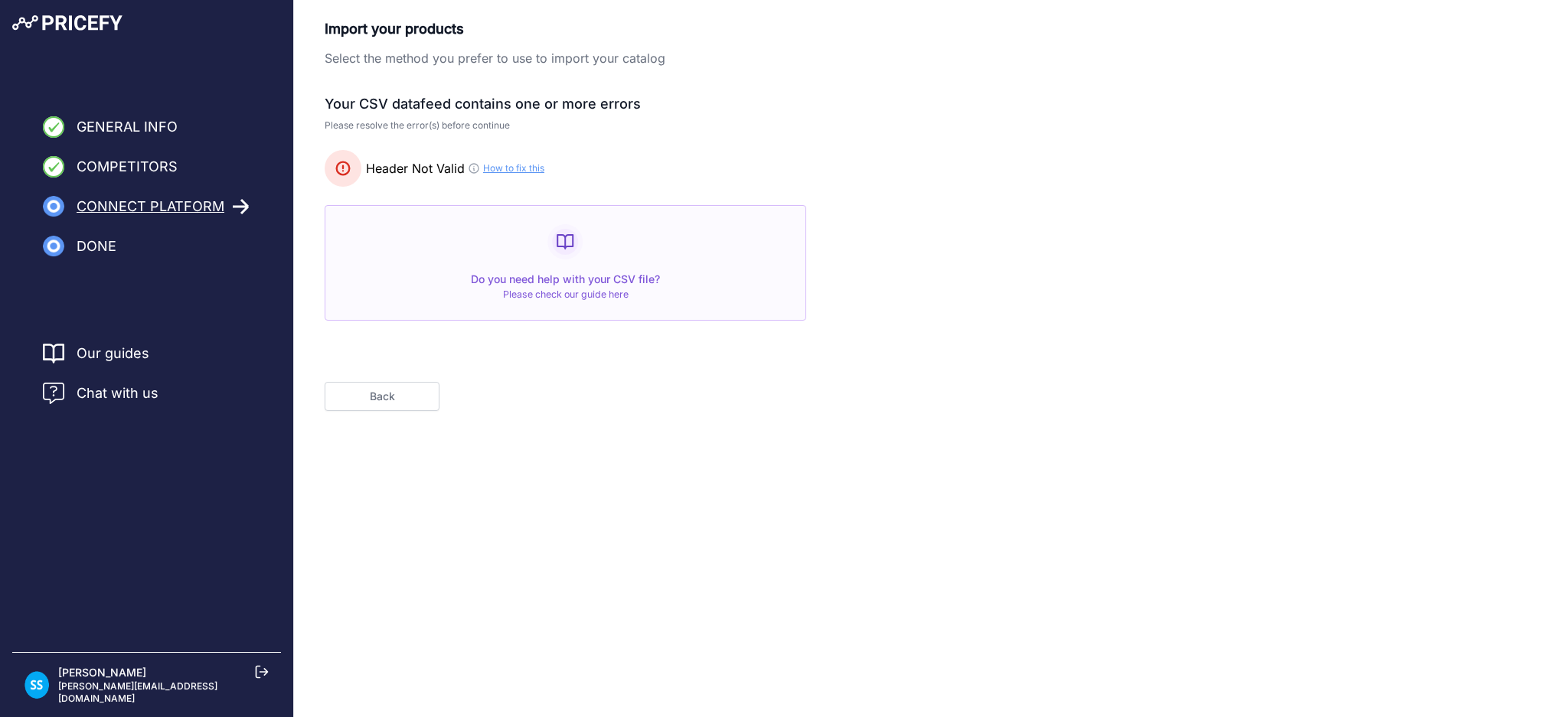
click at [413, 398] on button "Back" at bounding box center [382, 396] width 115 height 29
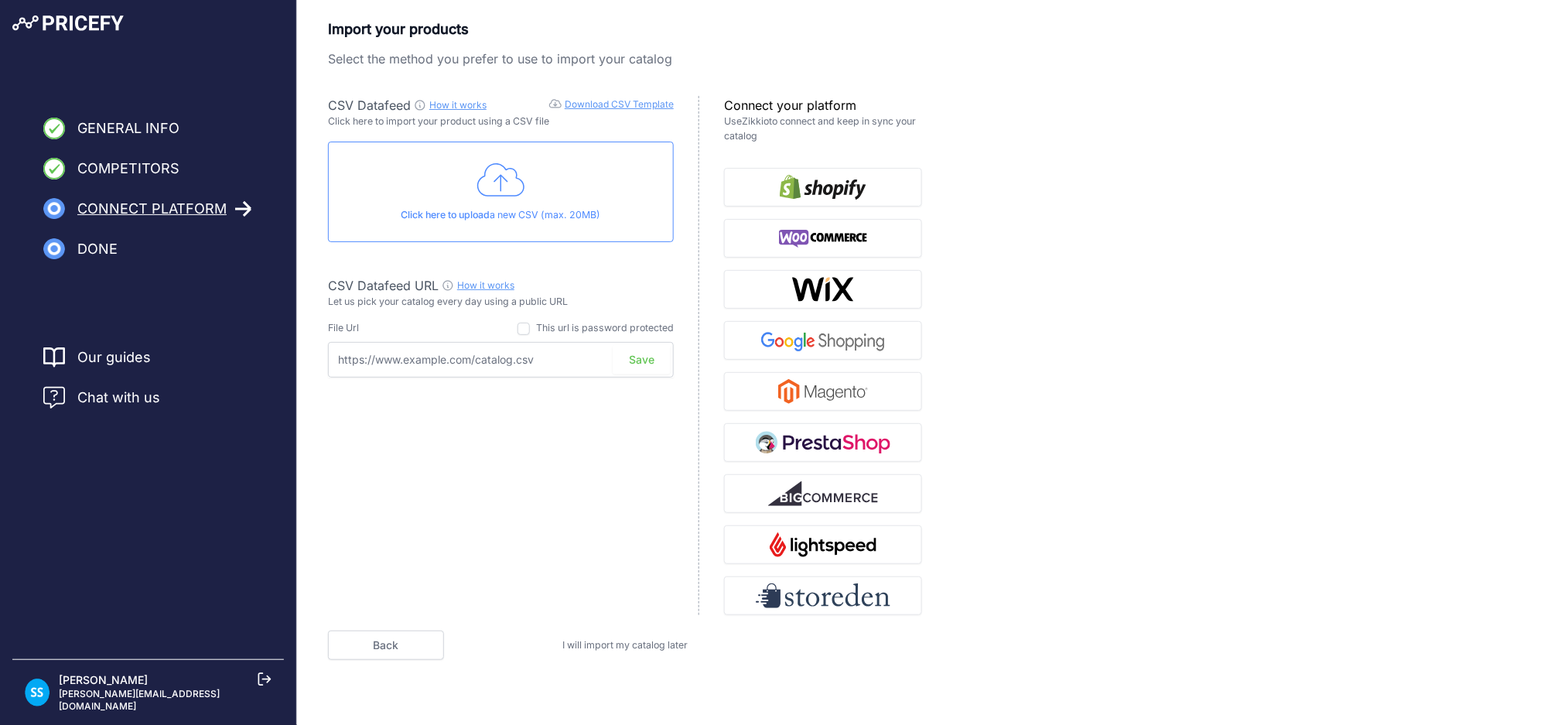
drag, startPoint x: 542, startPoint y: 358, endPoint x: 249, endPoint y: 361, distance: 293.0
click at [249, 361] on div "General Info Competitors Connect Platform Done Finish" at bounding box center [784, 364] width 1568 height 729
paste input "[URL][DOMAIN_NAME]"
type input "[URL][DOMAIN_NAME]"
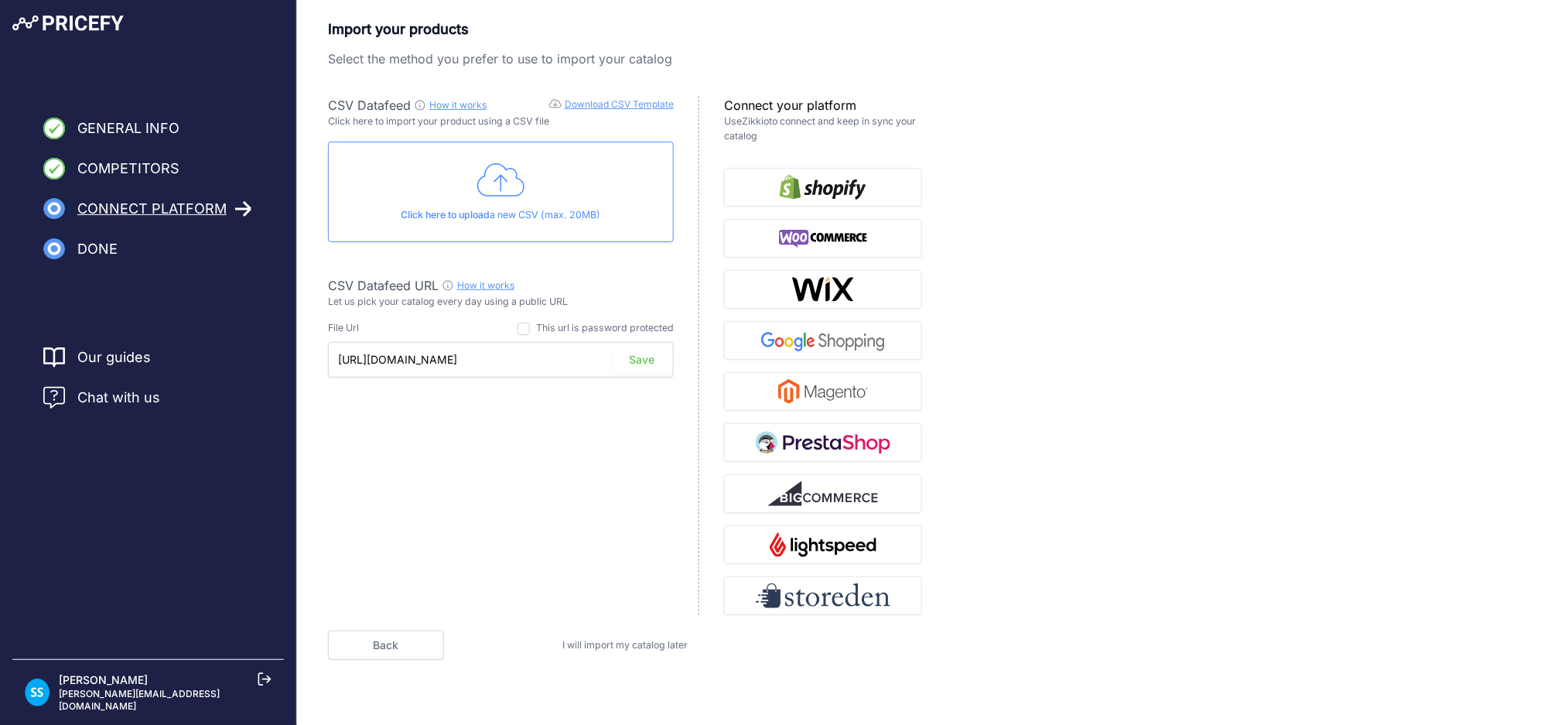
click at [635, 360] on button "Save" at bounding box center [642, 359] width 58 height 29
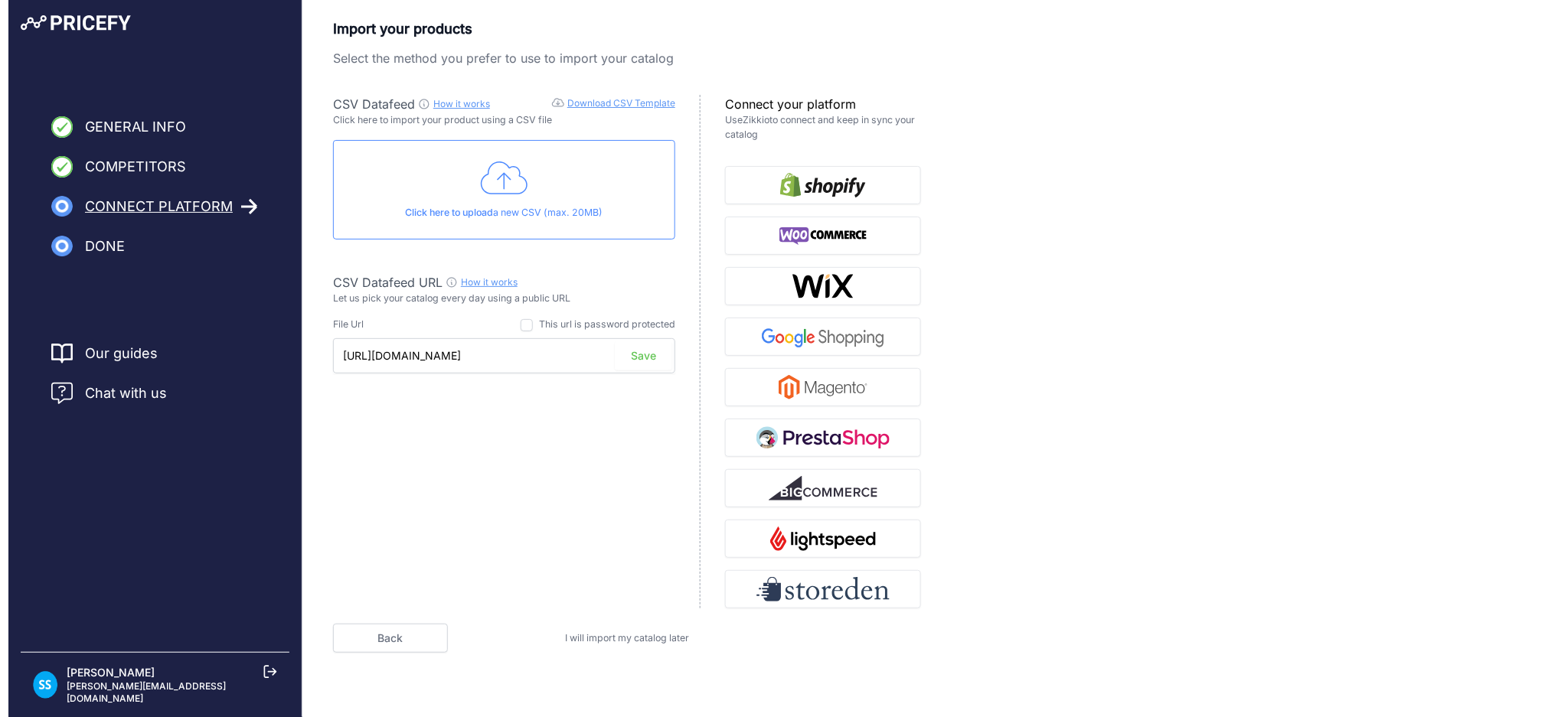
scroll to position [0, 0]
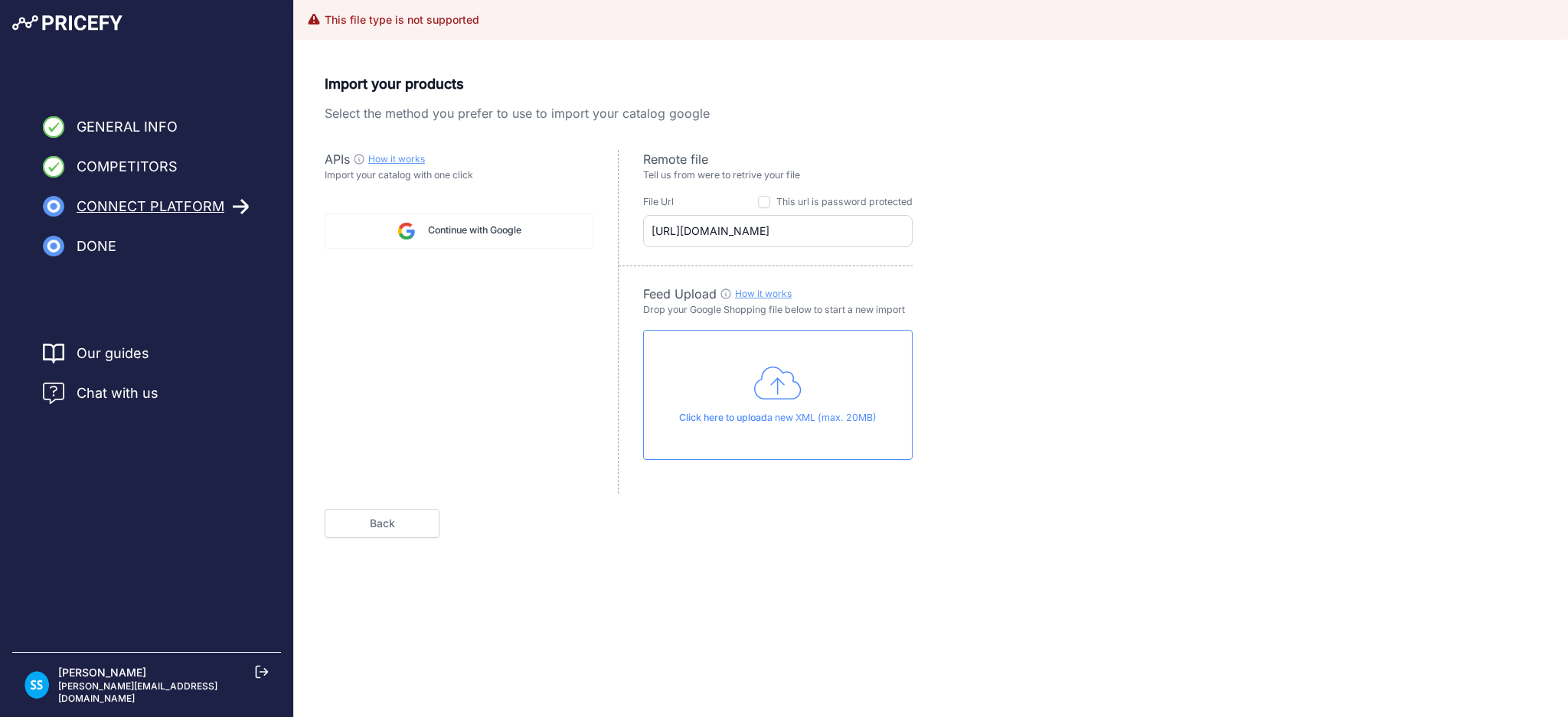
click at [376, 513] on link "Back" at bounding box center [382, 523] width 115 height 29
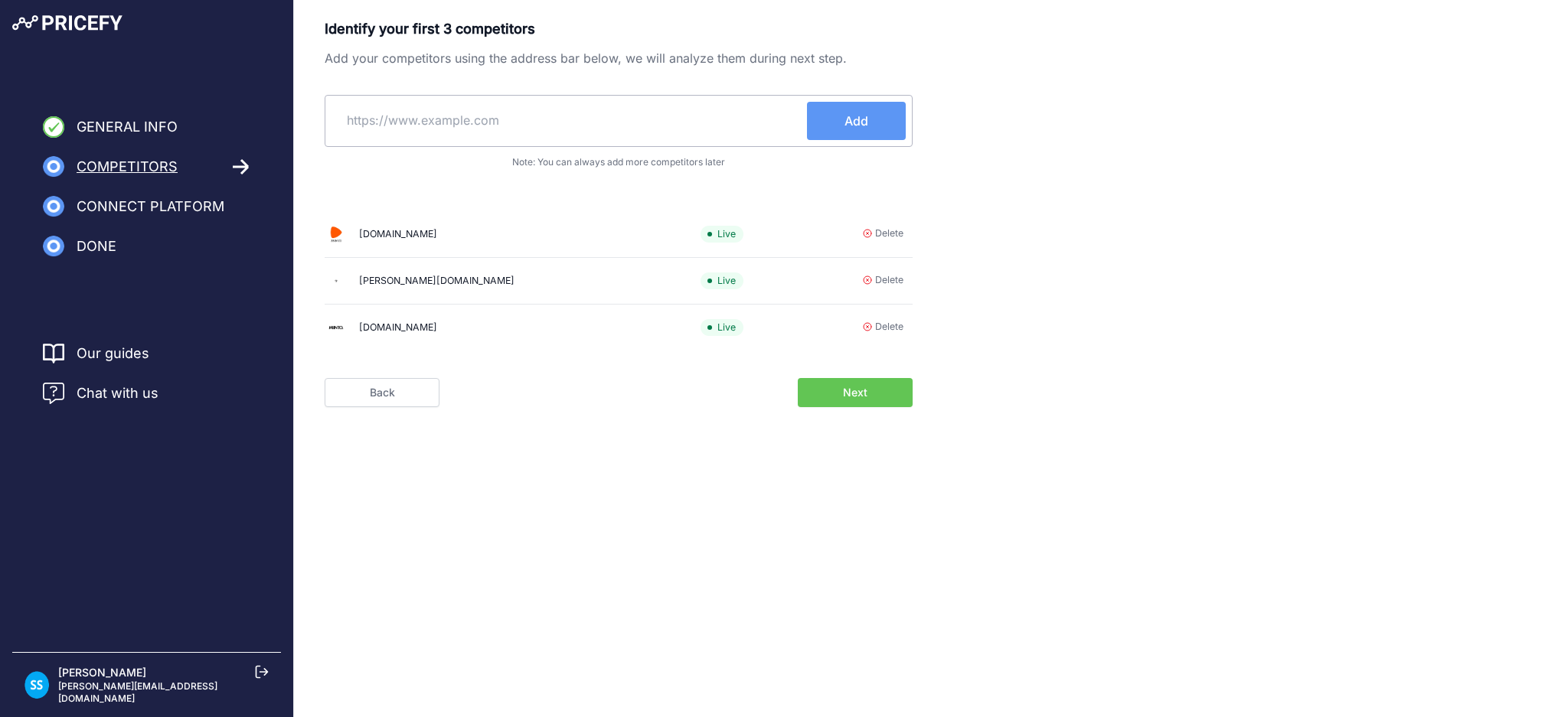
click at [893, 399] on button "Next" at bounding box center [855, 392] width 115 height 29
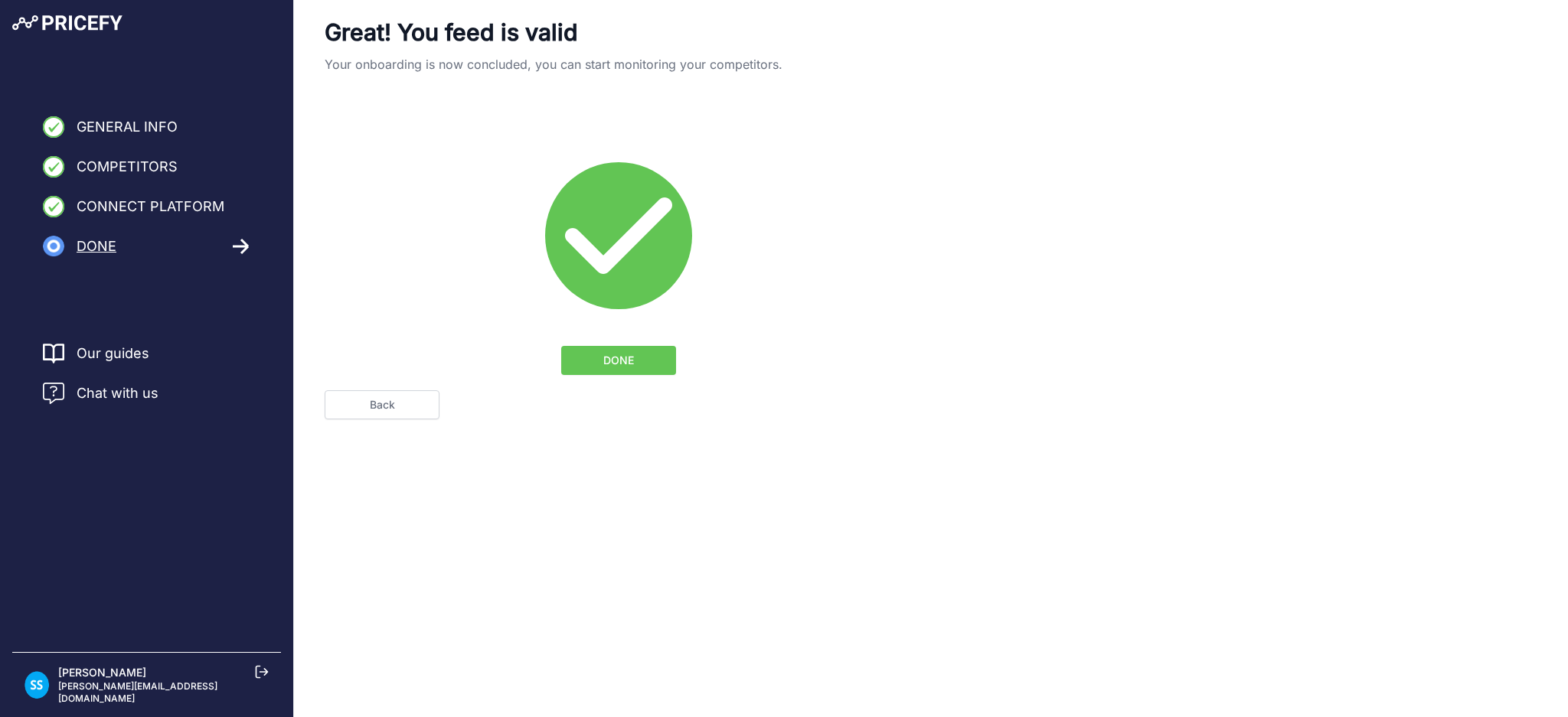
click at [392, 402] on link "Back" at bounding box center [382, 404] width 115 height 29
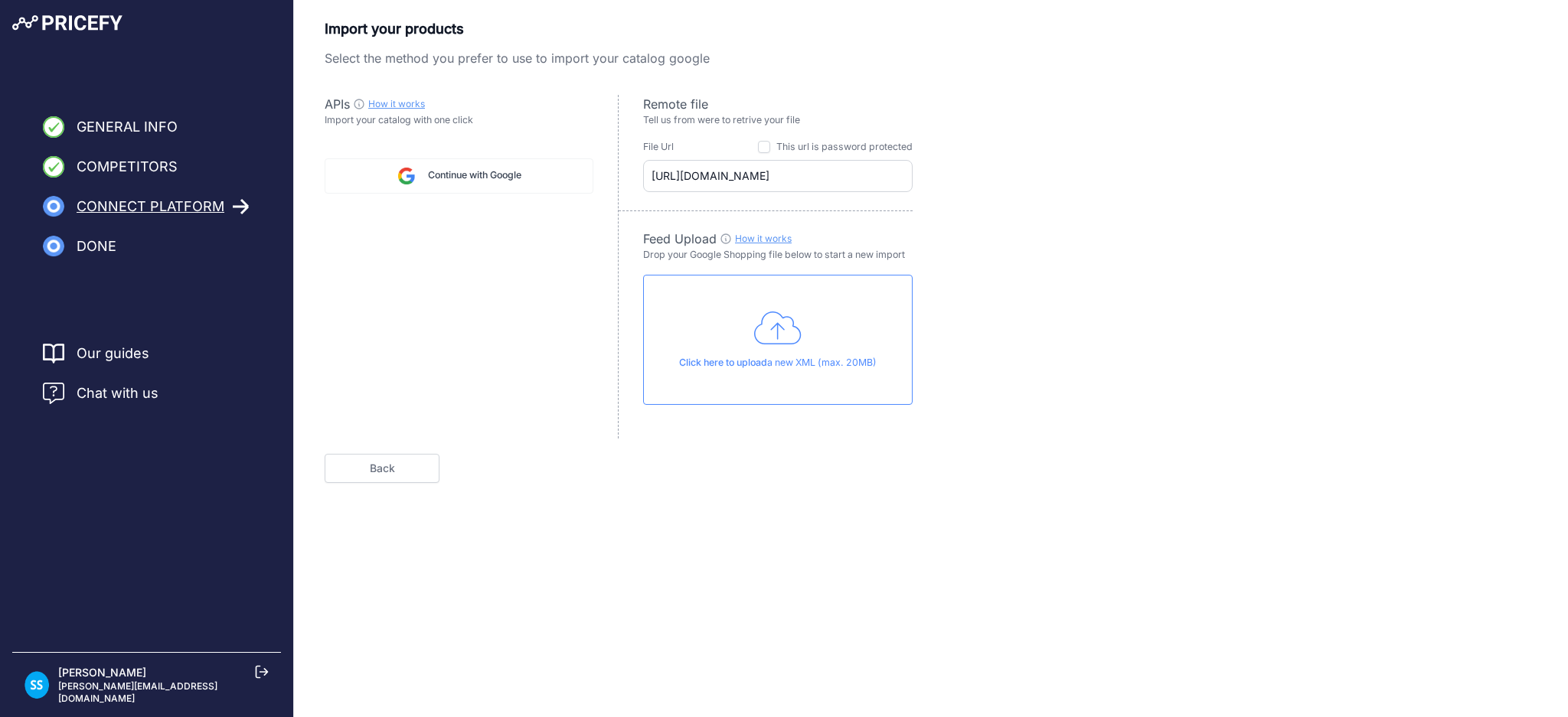
click at [246, 202] on icon at bounding box center [241, 207] width 18 height 17
click at [204, 212] on span "Connect Platform" at bounding box center [149, 207] width 147 height 22
click at [204, 207] on span "Connect Platform" at bounding box center [149, 207] width 147 height 22
drag, startPoint x: 652, startPoint y: 175, endPoint x: 1258, endPoint y: 157, distance: 606.3
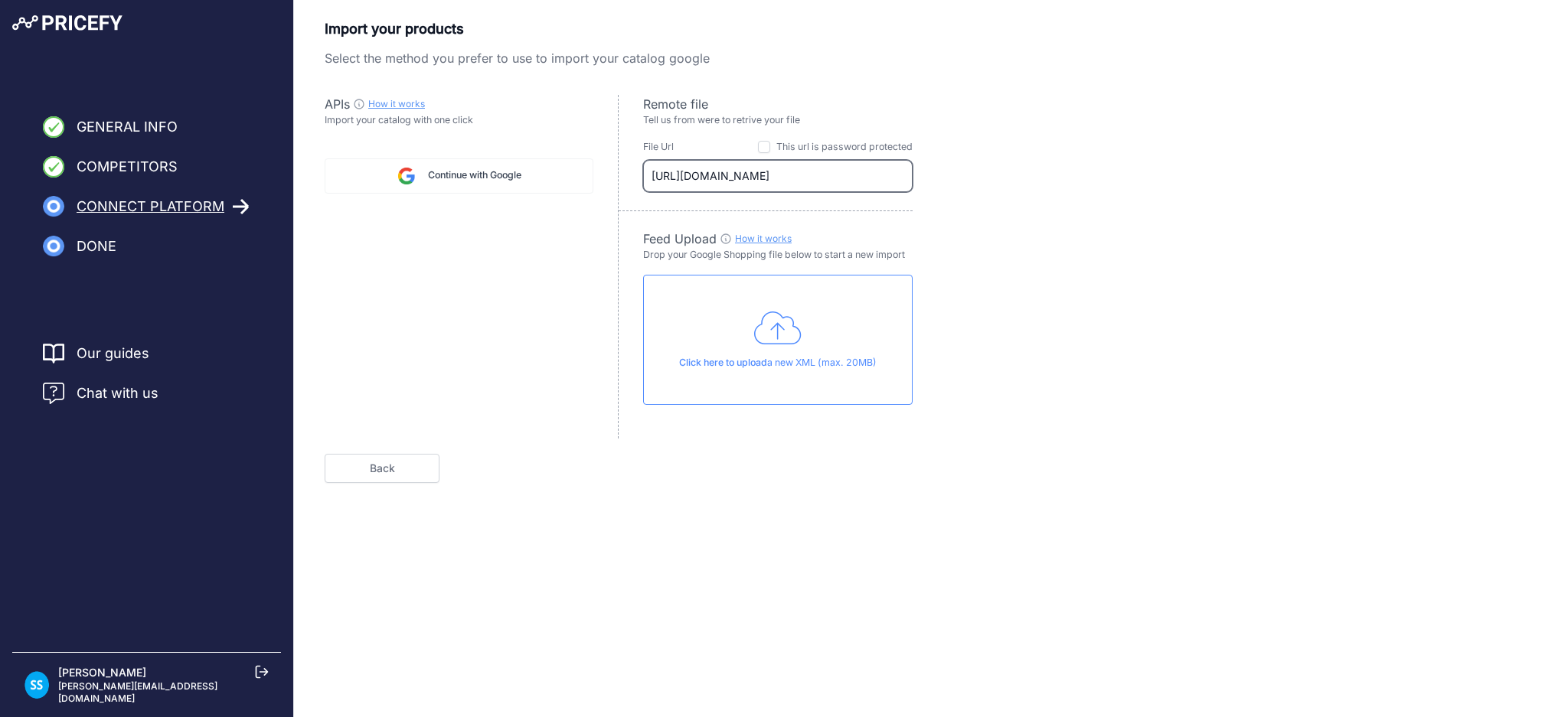
click at [1258, 157] on div "Import your products Select the method you prefer to use to import your catalog…" at bounding box center [930, 251] width 1212 height 465
click at [382, 477] on link "Back" at bounding box center [382, 468] width 115 height 29
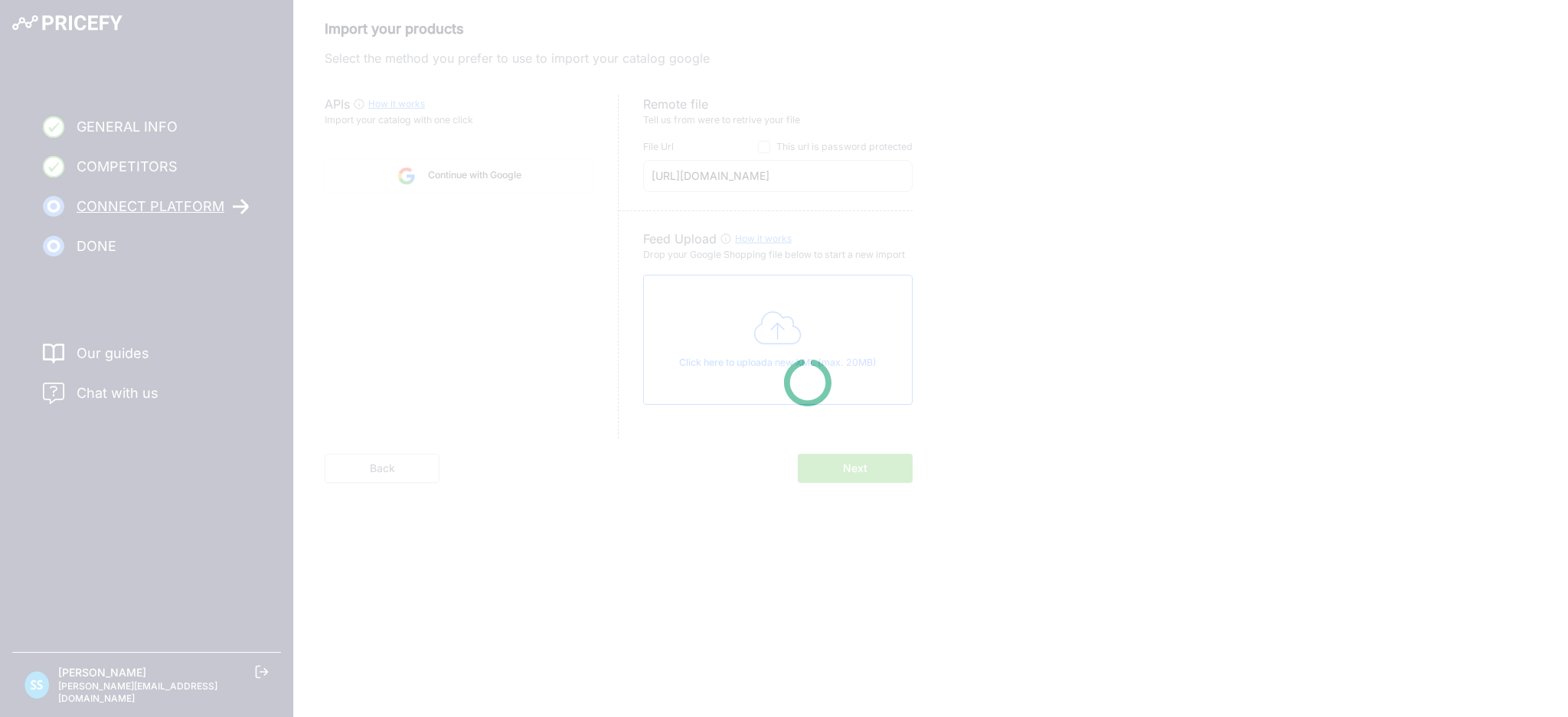
scroll to position [0, 0]
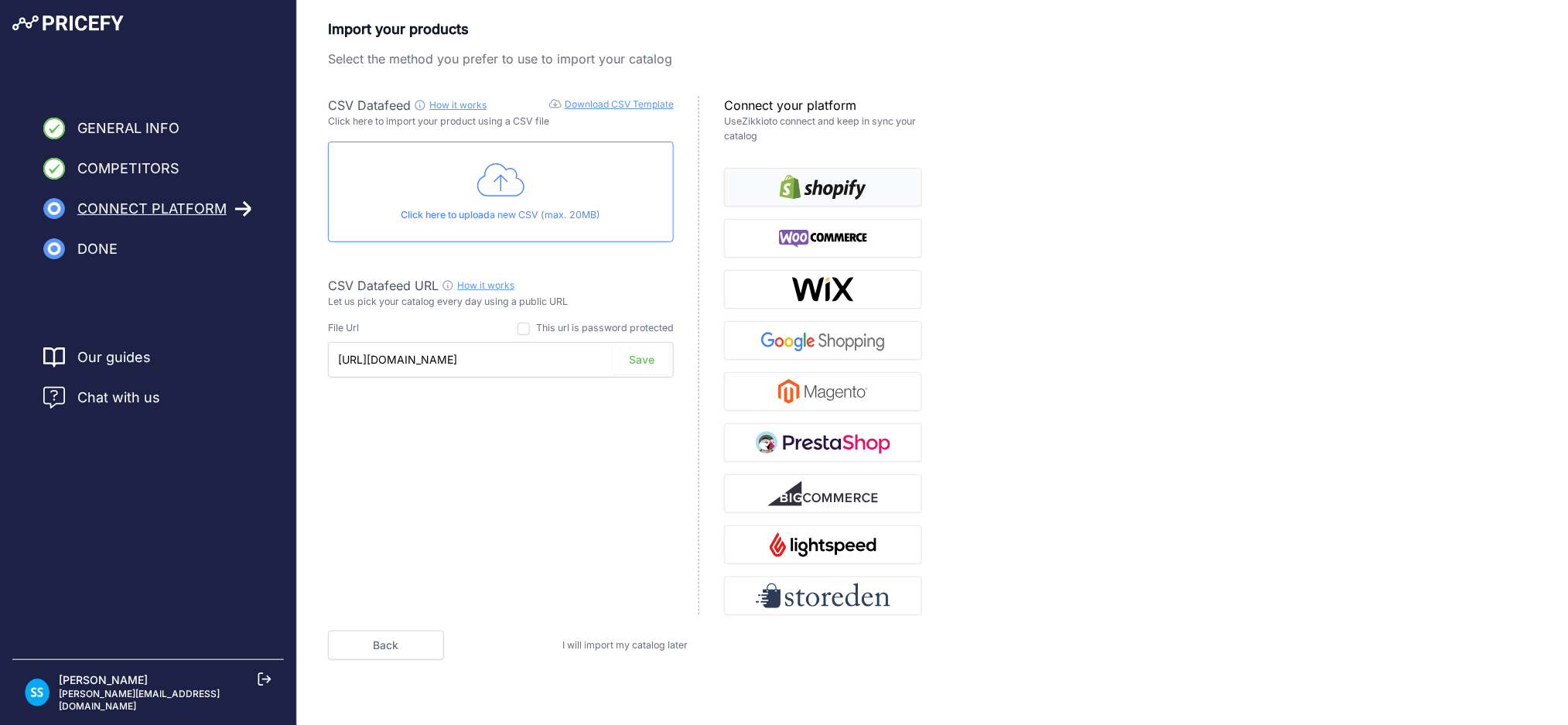
click at [837, 191] on img "button" at bounding box center [822, 187] width 87 height 25
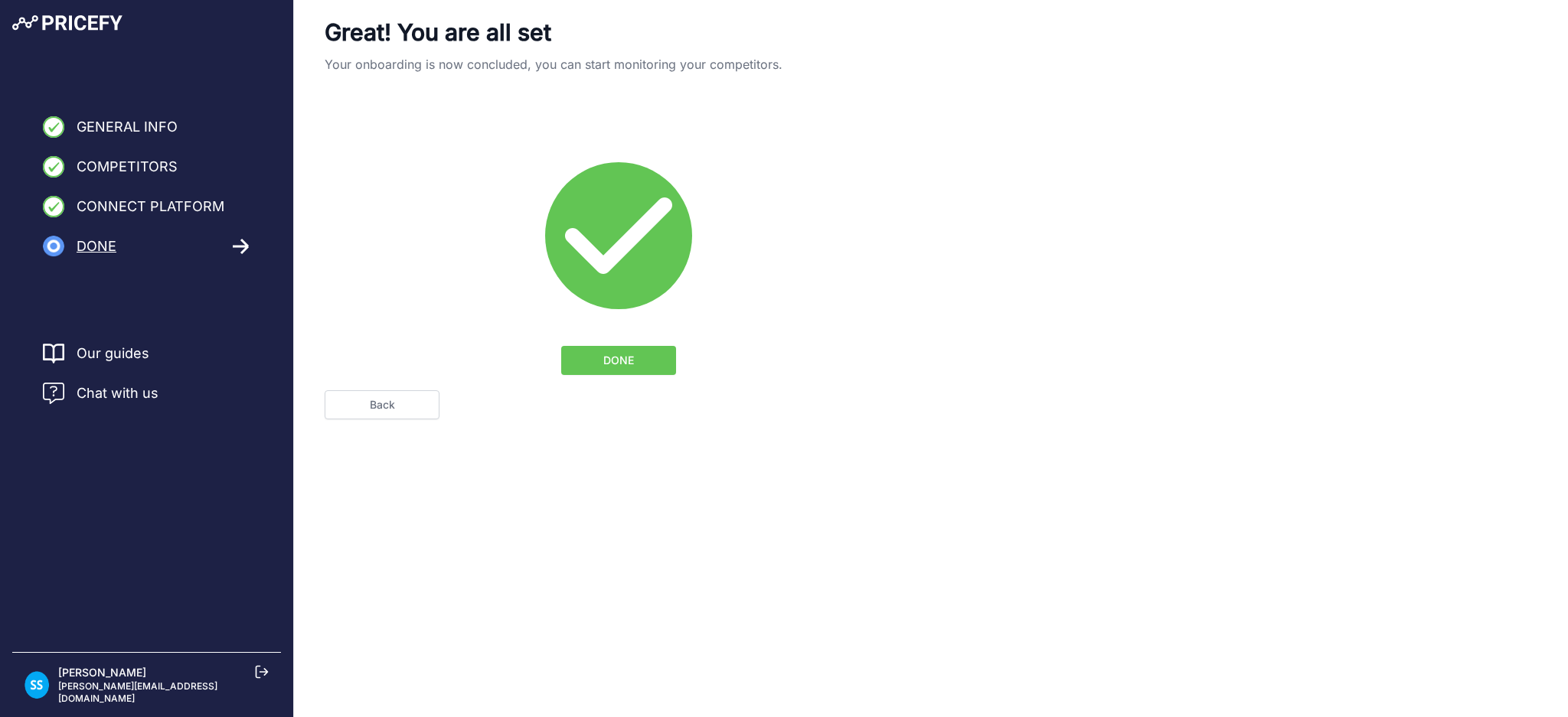
click at [431, 405] on link "Back" at bounding box center [382, 404] width 115 height 29
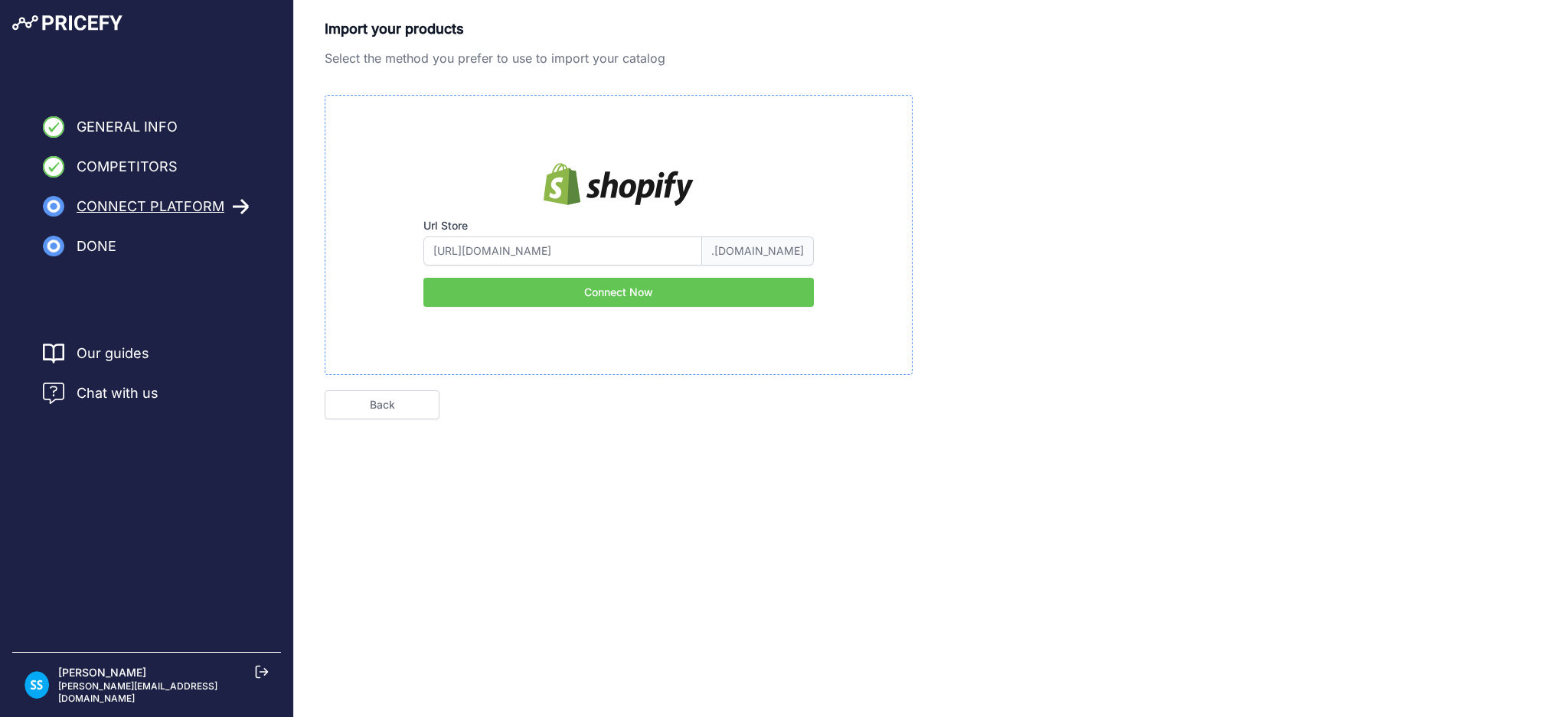
type input "themoire"
click at [201, 206] on span "Connect Platform" at bounding box center [149, 207] width 147 height 22
click at [361, 392] on link "Back" at bounding box center [382, 404] width 115 height 29
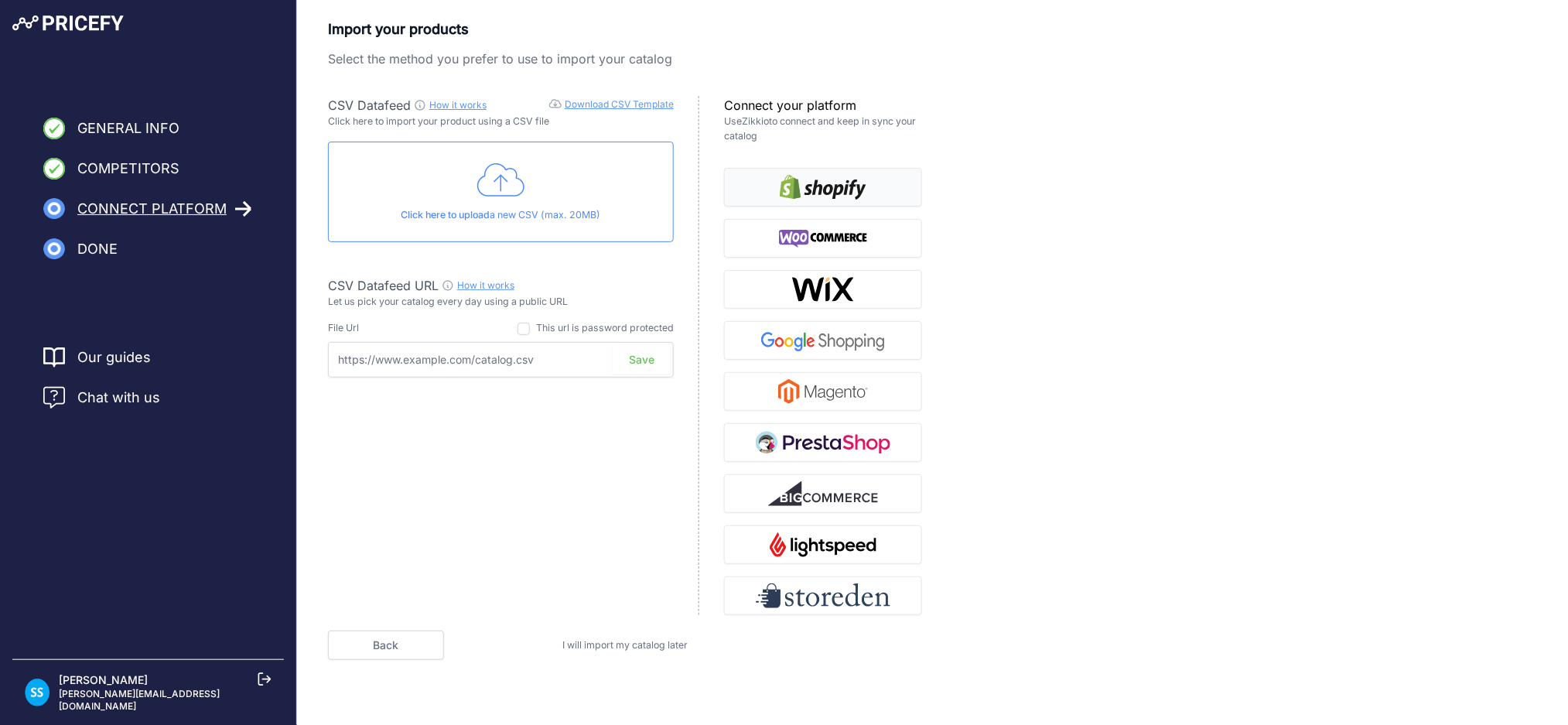
click at [813, 189] on img "button" at bounding box center [822, 187] width 87 height 25
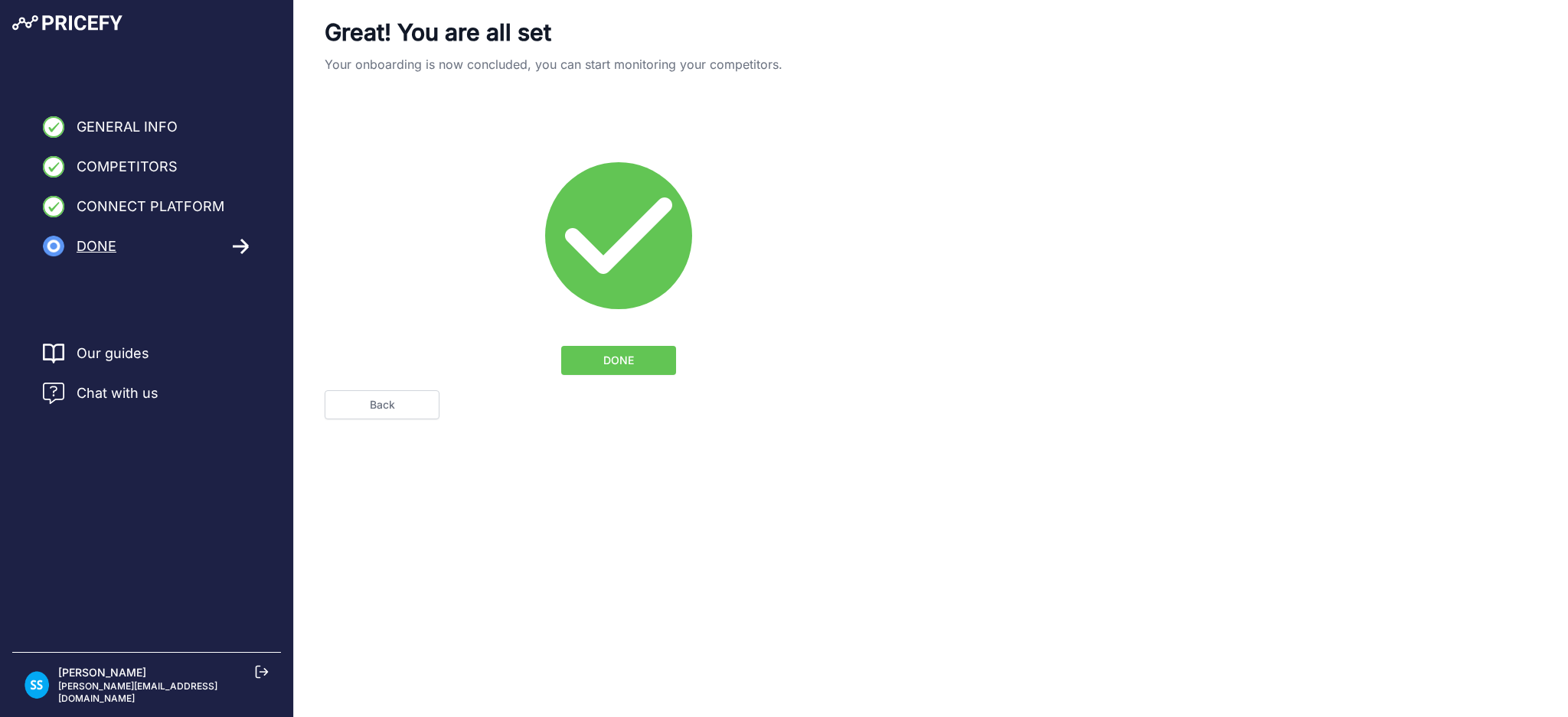
click at [636, 367] on button "DONE" at bounding box center [619, 360] width 115 height 29
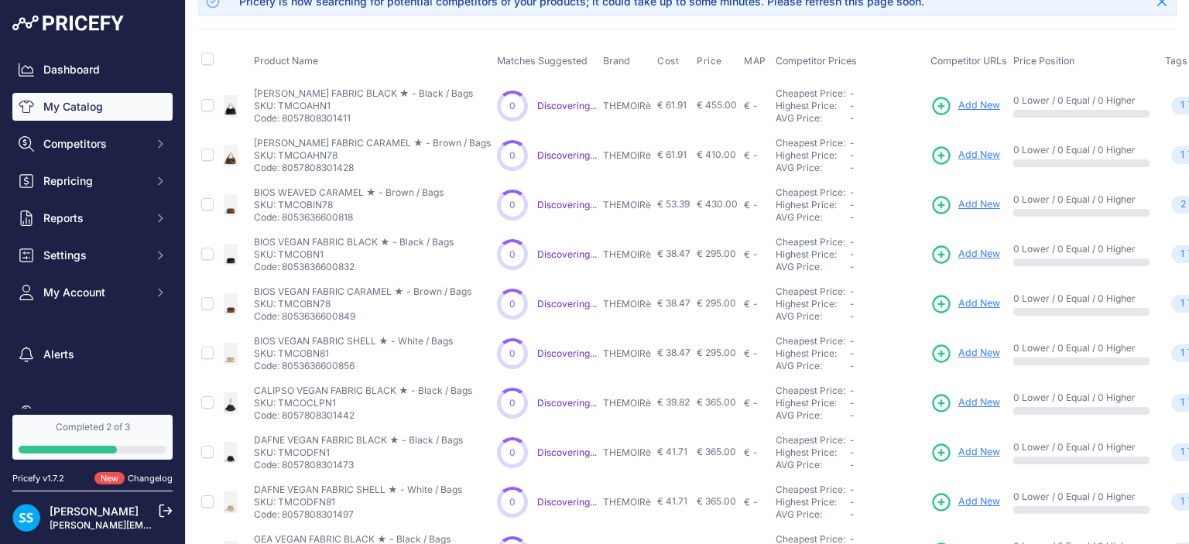
scroll to position [14, 0]
